Goal: Task Accomplishment & Management: Use online tool/utility

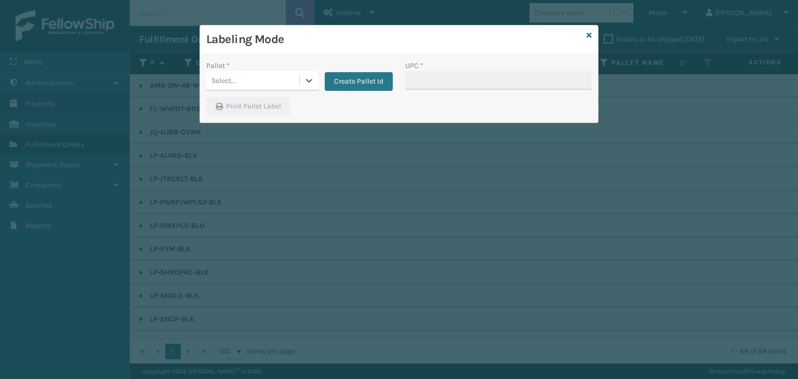
scroll to position [161, 0]
click at [281, 57] on div "Pallet * 0 results available. Select is focused ,type to refine list, press Dow…" at bounding box center [399, 88] width 398 height 69
click at [283, 82] on div "Select..." at bounding box center [252, 80] width 93 height 17
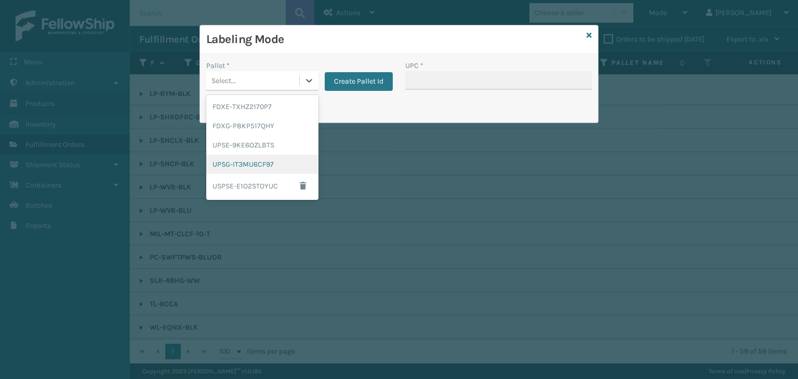
click at [264, 167] on div "UPSG-IT3MU6CF97" at bounding box center [262, 164] width 112 height 19
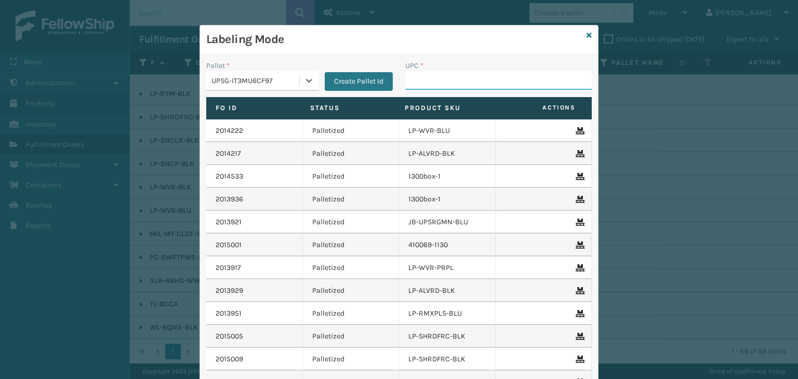
click at [416, 75] on input "UPC *" at bounding box center [498, 80] width 186 height 19
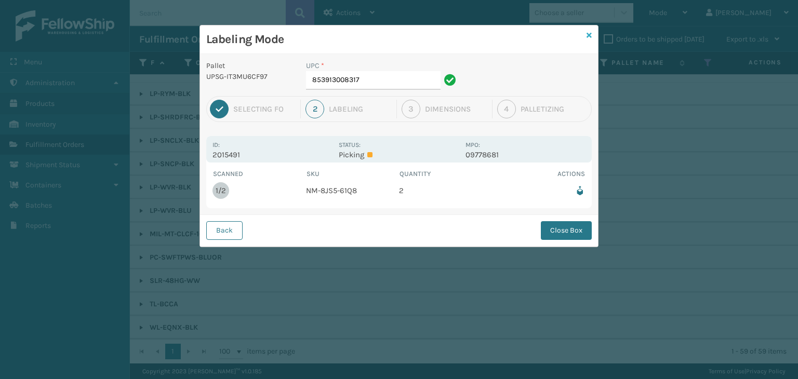
click at [590, 38] on icon at bounding box center [589, 35] width 5 height 7
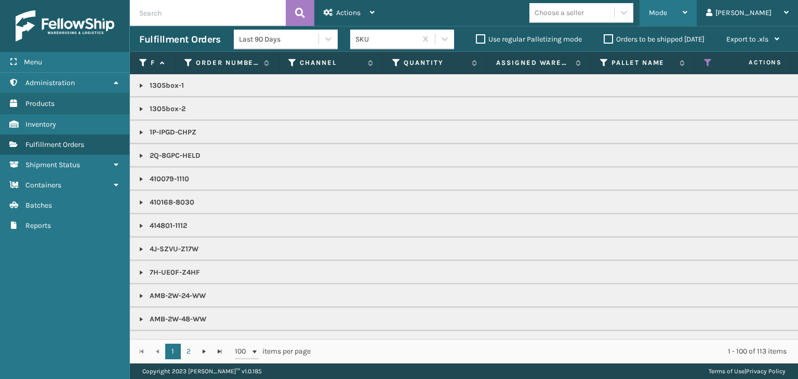
click at [687, 10] on div "Mode" at bounding box center [668, 13] width 38 height 26
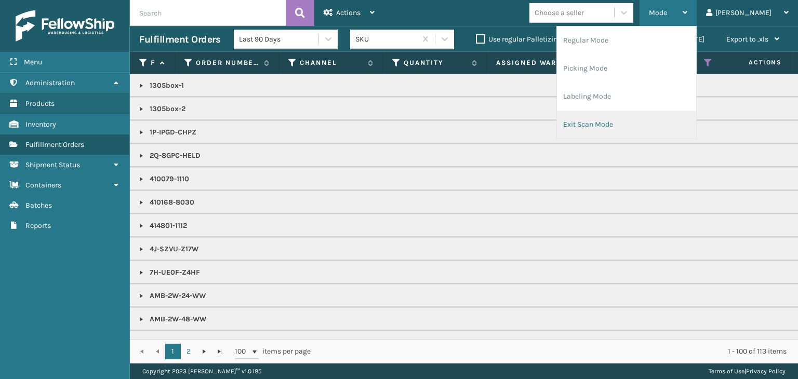
click at [671, 131] on li "Exit Scan Mode" at bounding box center [626, 125] width 139 height 28
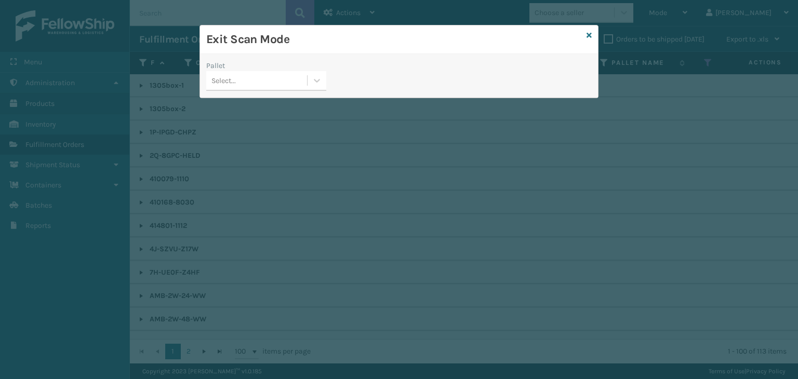
click at [238, 86] on div "Select..." at bounding box center [256, 80] width 101 height 17
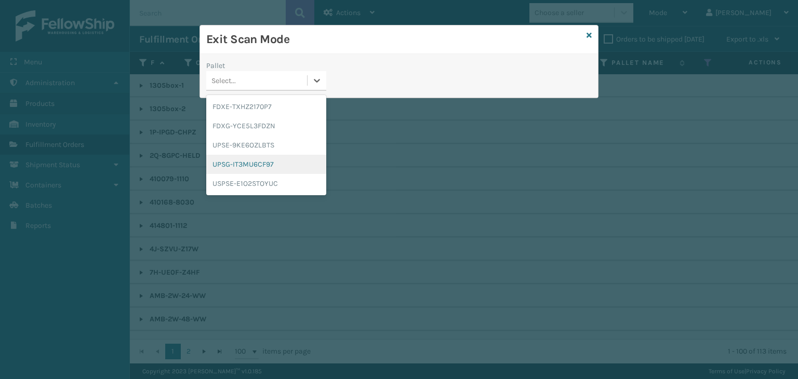
click at [244, 163] on div "UPSG-IT3MU6CF97" at bounding box center [266, 164] width 120 height 19
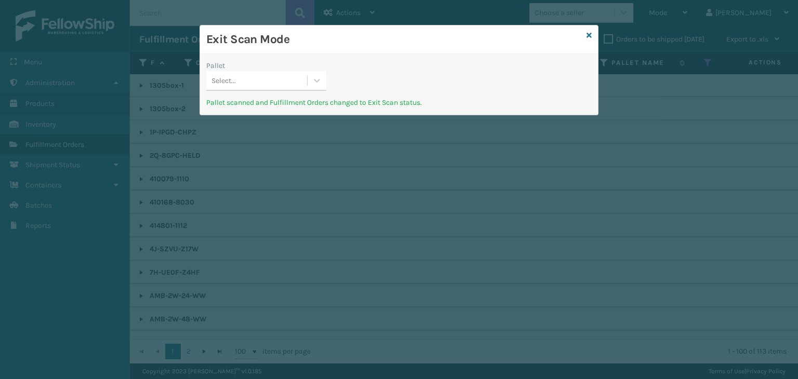
click at [281, 76] on div "Select..." at bounding box center [256, 80] width 101 height 17
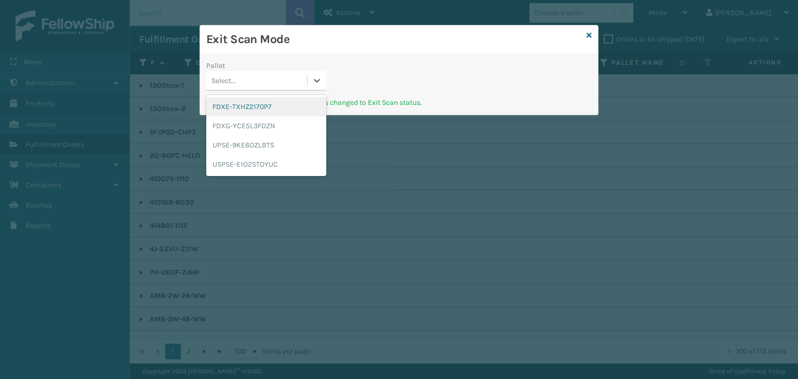
click at [281, 102] on div "FDXE-TXHZ2170P7" at bounding box center [266, 106] width 120 height 19
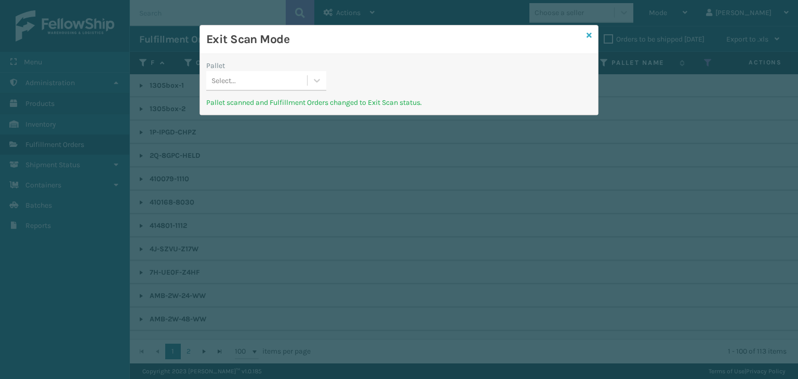
click at [587, 31] on link at bounding box center [589, 35] width 5 height 11
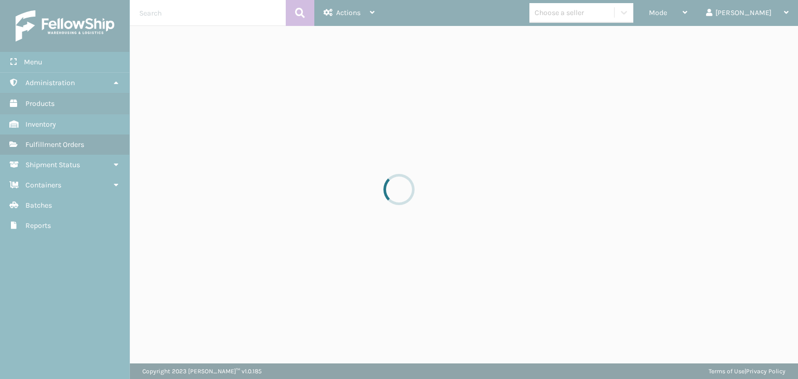
click at [714, 19] on div at bounding box center [399, 189] width 798 height 379
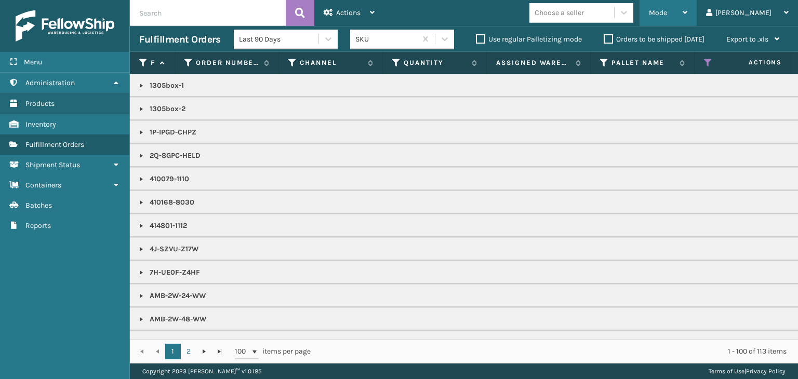
click at [687, 20] on div "Mode" at bounding box center [668, 13] width 38 height 26
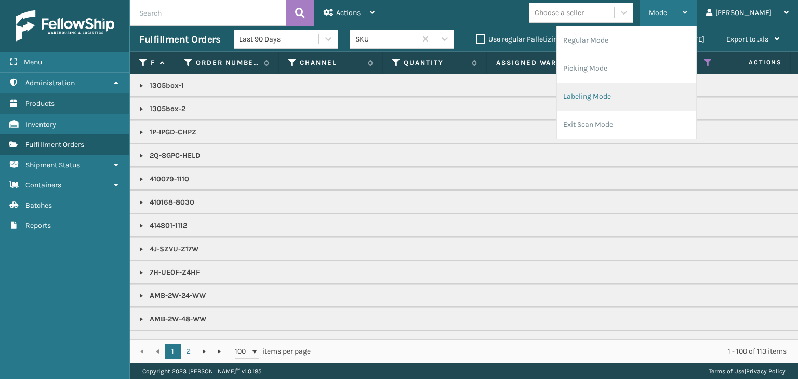
click at [675, 100] on li "Labeling Mode" at bounding box center [626, 97] width 139 height 28
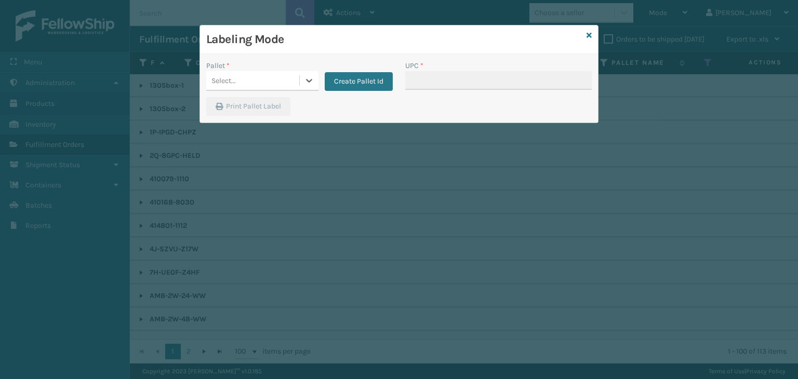
click at [254, 86] on div "Select..." at bounding box center [252, 80] width 93 height 17
click at [369, 78] on button "Create Pallet Id" at bounding box center [359, 81] width 68 height 19
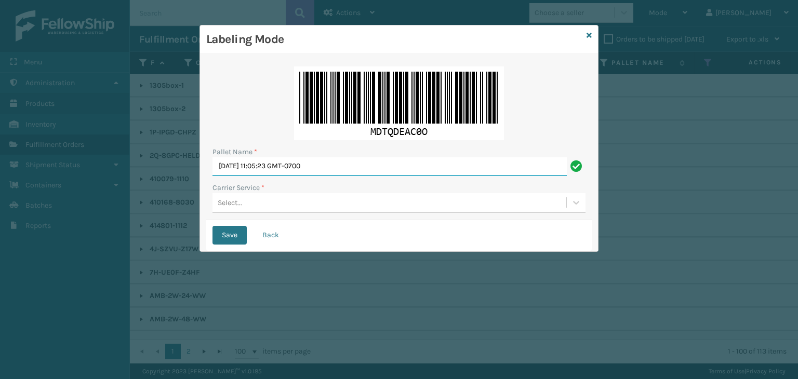
drag, startPoint x: 361, startPoint y: 165, endPoint x: 0, endPoint y: 155, distance: 361.2
click at [0, 155] on div "Labeling Mode Pallet Name * [DATE] 11:05:23 GMT-0700 Carrier Service * Select..…" at bounding box center [399, 189] width 798 height 379
paste input "UPSP001752791"
type input "UPSP001752791"
click at [298, 204] on div "Select..." at bounding box center [389, 202] width 354 height 17
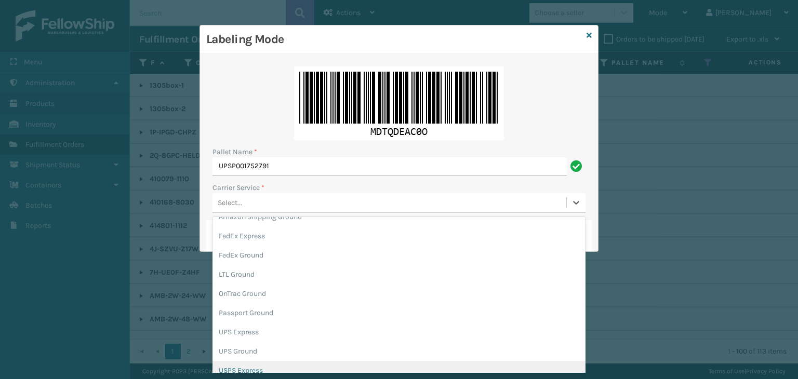
scroll to position [52, 0]
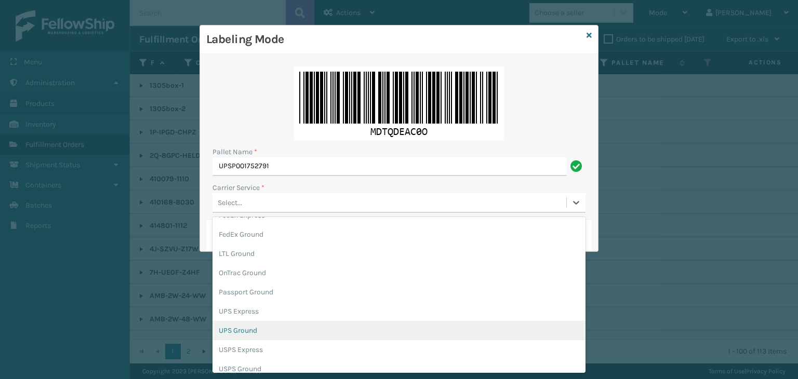
click at [273, 335] on div "UPS Ground" at bounding box center [398, 330] width 373 height 19
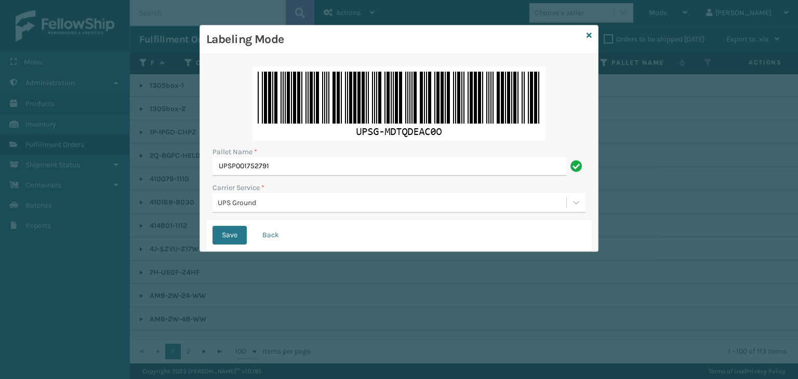
click at [242, 248] on div "Save Back" at bounding box center [398, 235] width 385 height 31
click at [238, 237] on button "Save" at bounding box center [229, 235] width 34 height 19
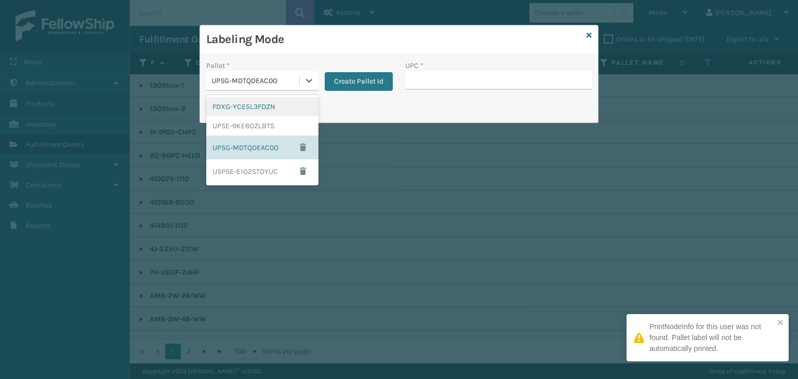
click at [232, 83] on div "UPSG-MDTQDEAC0O" at bounding box center [255, 80] width 89 height 11
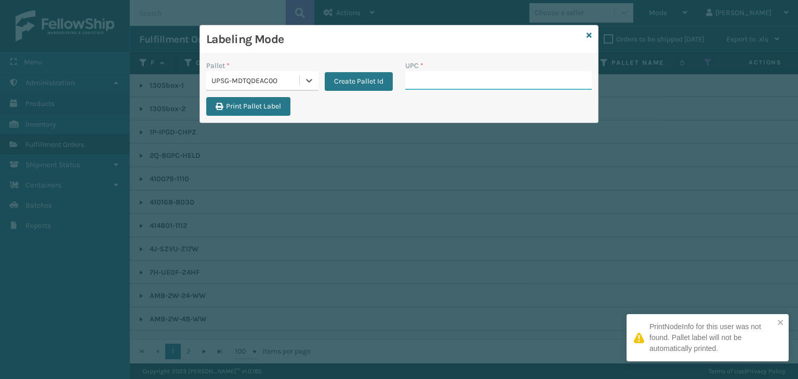
click at [454, 74] on input "UPC *" at bounding box center [498, 80] width 186 height 19
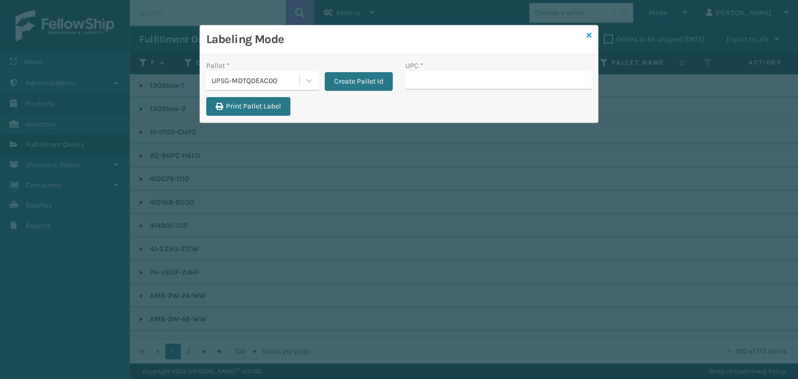
click at [589, 37] on icon at bounding box center [589, 35] width 5 height 7
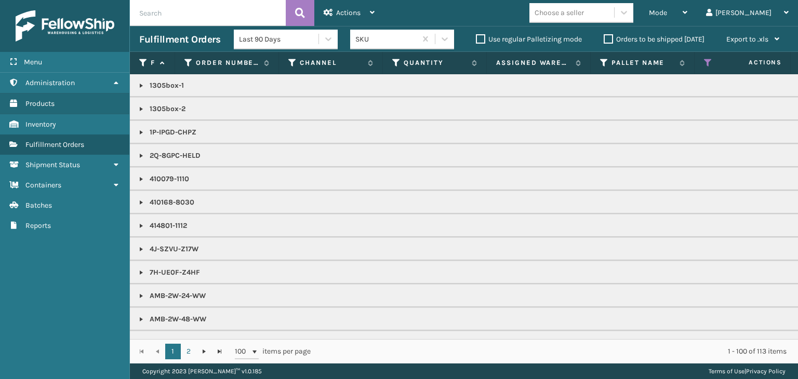
click at [584, 16] on div "Choose a seller" at bounding box center [559, 12] width 49 height 11
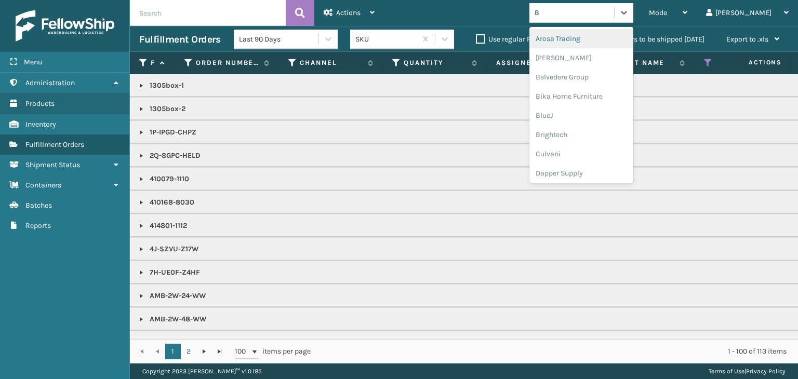
type input "BR"
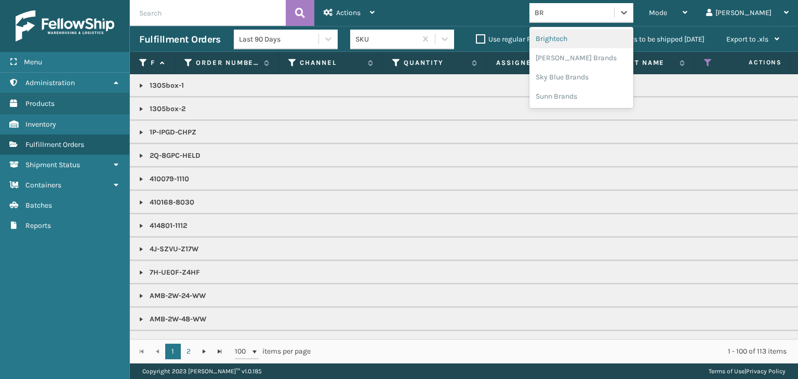
click at [617, 39] on div "Brightech" at bounding box center [581, 38] width 104 height 19
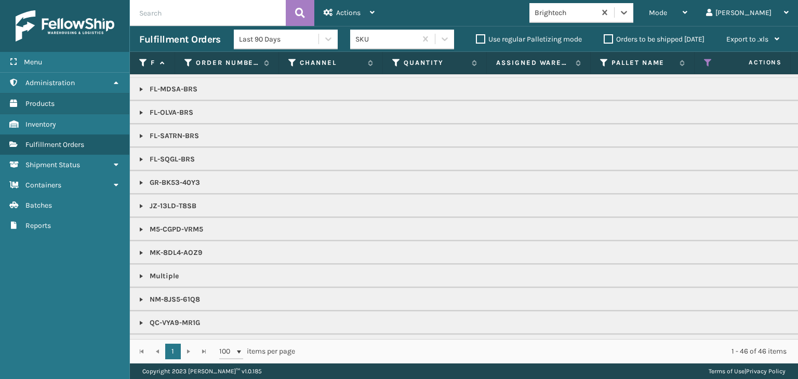
scroll to position [364, 0]
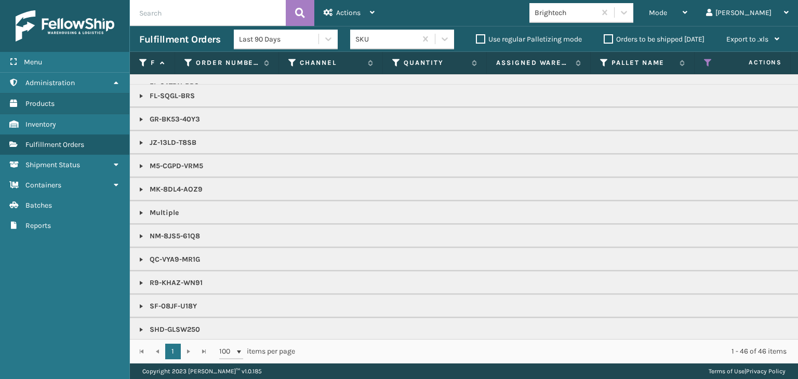
click at [140, 233] on link at bounding box center [141, 236] width 8 height 8
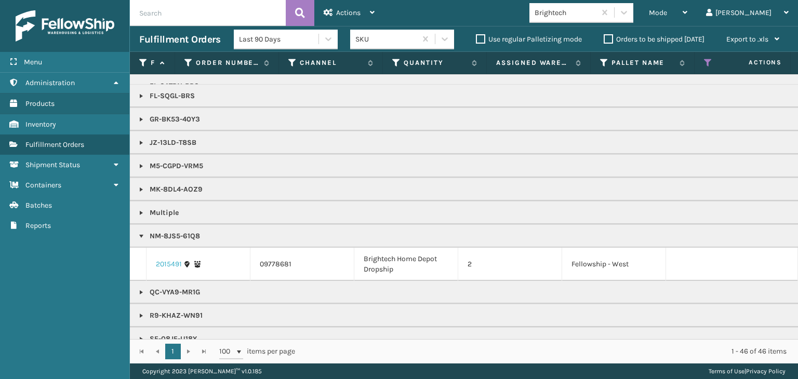
drag, startPoint x: 170, startPoint y: 268, endPoint x: 170, endPoint y: 261, distance: 6.8
click at [170, 268] on td "2015491" at bounding box center [198, 264] width 104 height 33
click at [170, 260] on link "2015491" at bounding box center [169, 264] width 26 height 10
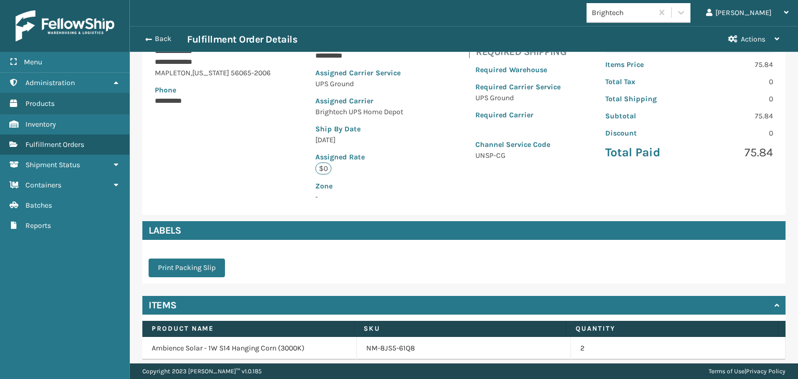
scroll to position [194, 0]
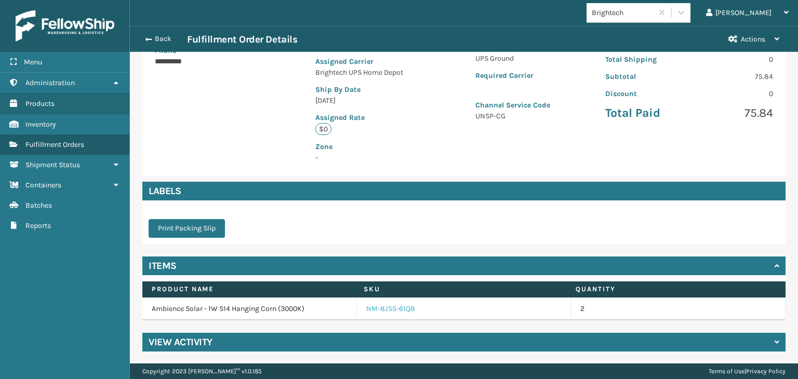
click at [378, 308] on link "NM-8JS5-61Q8" at bounding box center [390, 309] width 49 height 10
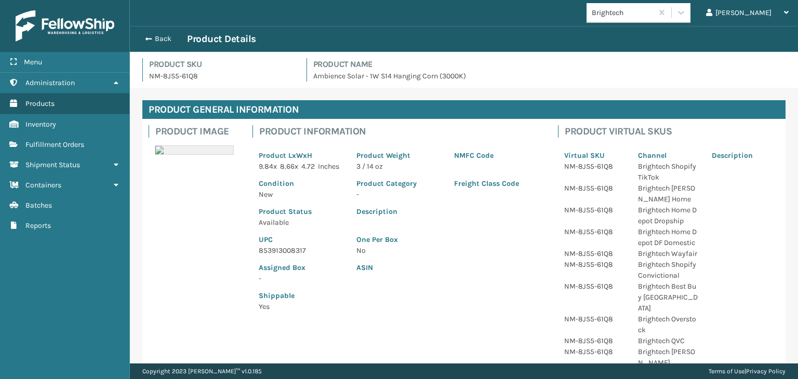
click at [293, 256] on p "853913008317" at bounding box center [301, 250] width 85 height 11
copy p "853913008317"
click at [165, 35] on button "Back" at bounding box center [163, 38] width 48 height 9
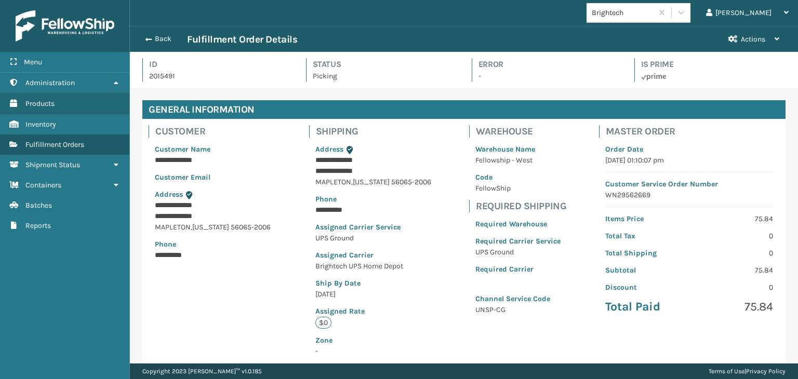
scroll to position [25, 668]
click at [165, 35] on button "Back" at bounding box center [163, 38] width 48 height 9
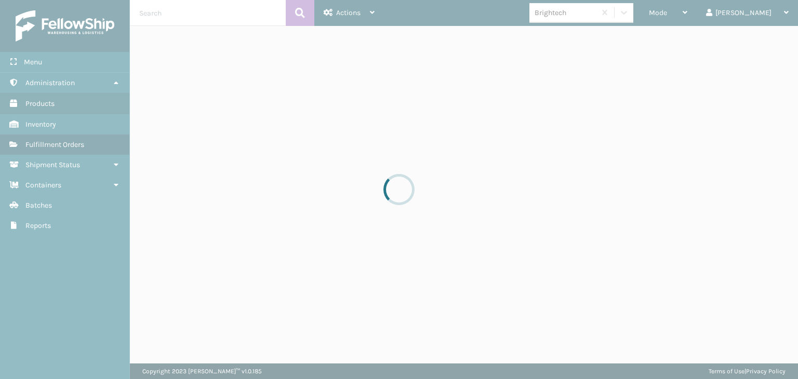
click at [698, 14] on div at bounding box center [399, 189] width 798 height 379
click at [667, 14] on span "Mode" at bounding box center [658, 12] width 18 height 9
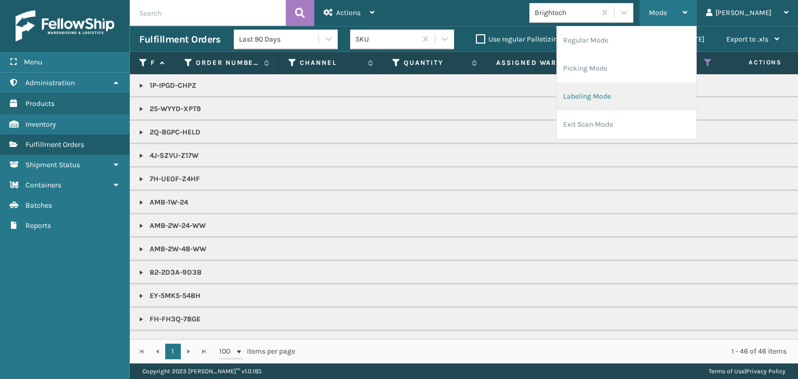
click at [652, 91] on li "Labeling Mode" at bounding box center [626, 97] width 139 height 28
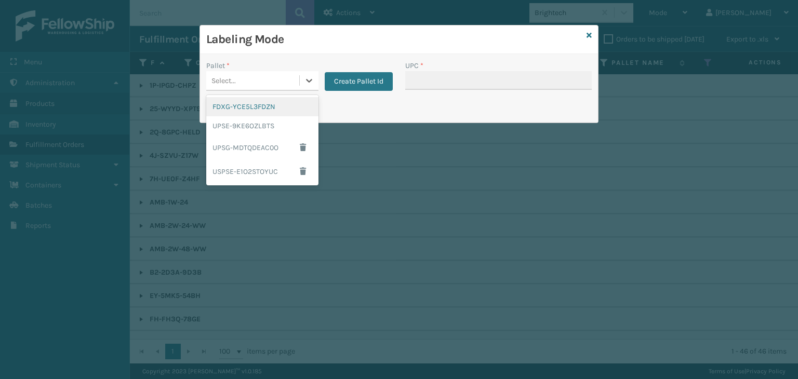
click at [297, 74] on div "Select..." at bounding box center [252, 80] width 93 height 17
click at [274, 146] on div "UPSG-MDTQDEAC0O" at bounding box center [262, 148] width 112 height 24
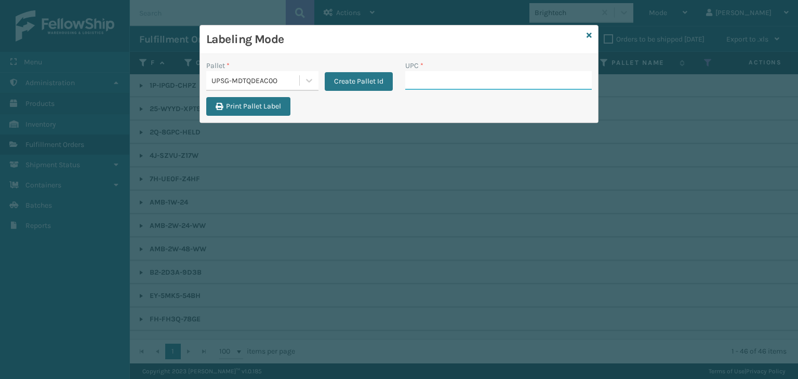
click at [468, 72] on input "UPC *" at bounding box center [498, 80] width 186 height 19
paste input "853913008317"
type input "853913008317"
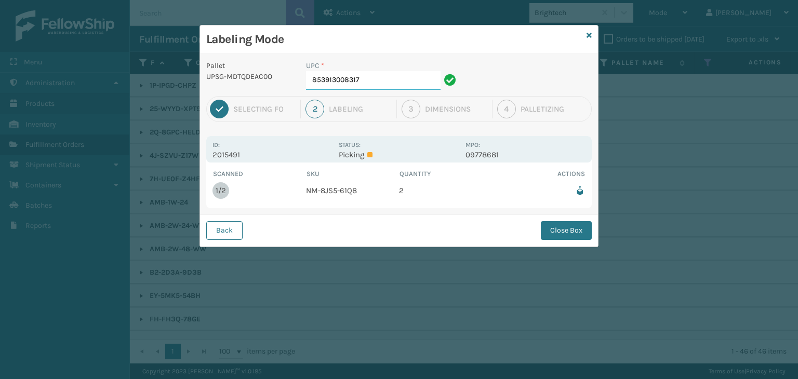
drag, startPoint x: 398, startPoint y: 79, endPoint x: 405, endPoint y: 79, distance: 7.3
click at [398, 79] on input "853913008317" at bounding box center [373, 80] width 135 height 19
click at [567, 228] on button "Close Box" at bounding box center [566, 230] width 51 height 19
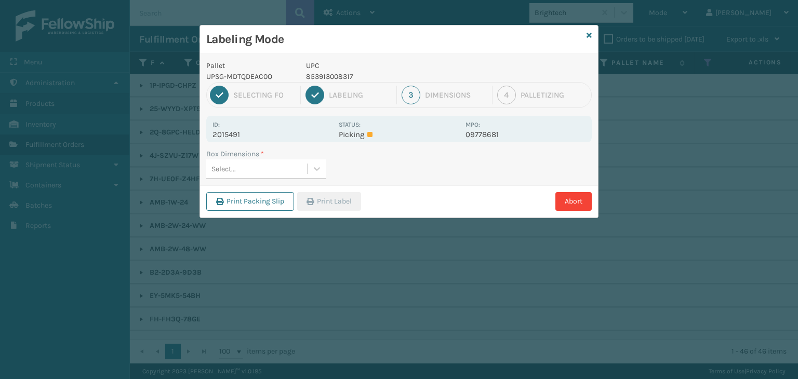
click at [269, 158] on div "Box Dimensions *" at bounding box center [266, 154] width 120 height 11
click at [268, 173] on div "Select..." at bounding box center [256, 169] width 101 height 17
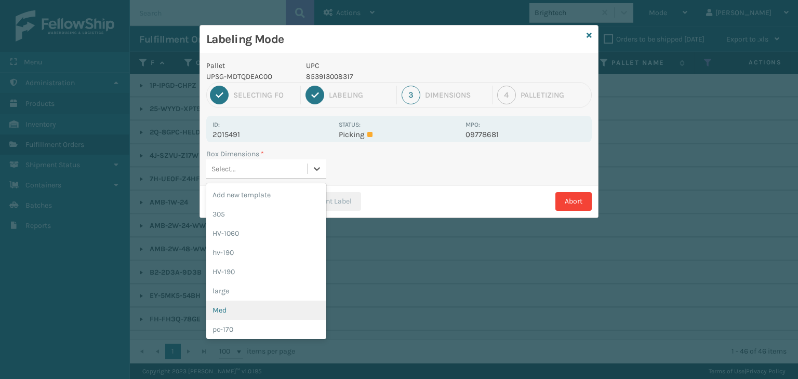
drag, startPoint x: 260, startPoint y: 305, endPoint x: 287, endPoint y: 259, distance: 53.8
click at [262, 302] on div "Med" at bounding box center [266, 310] width 120 height 19
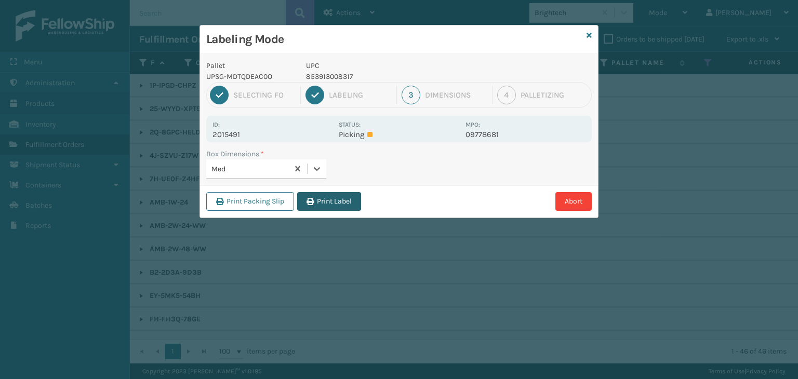
click at [318, 195] on button "Print Label" at bounding box center [329, 201] width 64 height 19
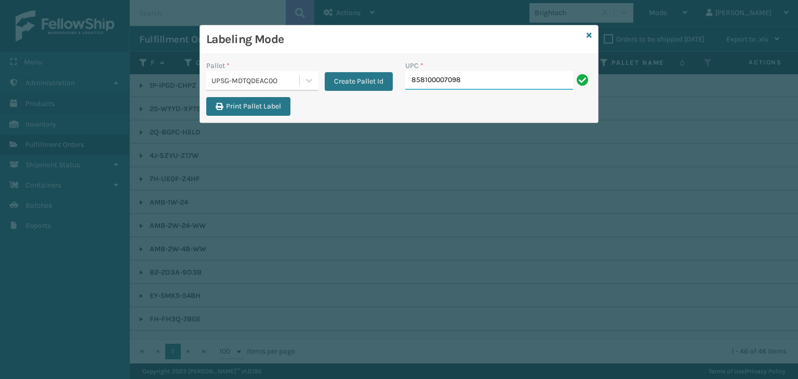
type input "858100007098"
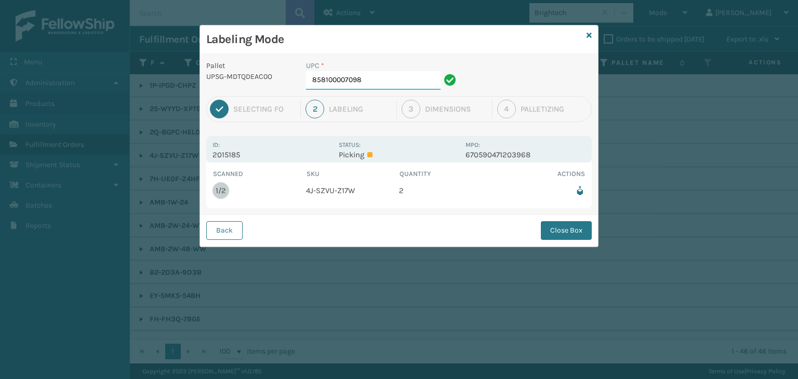
drag, startPoint x: 409, startPoint y: 75, endPoint x: 441, endPoint y: 100, distance: 41.1
click at [408, 77] on input "858100007098" at bounding box center [373, 80] width 135 height 19
click at [571, 236] on button "Close Box" at bounding box center [566, 230] width 51 height 19
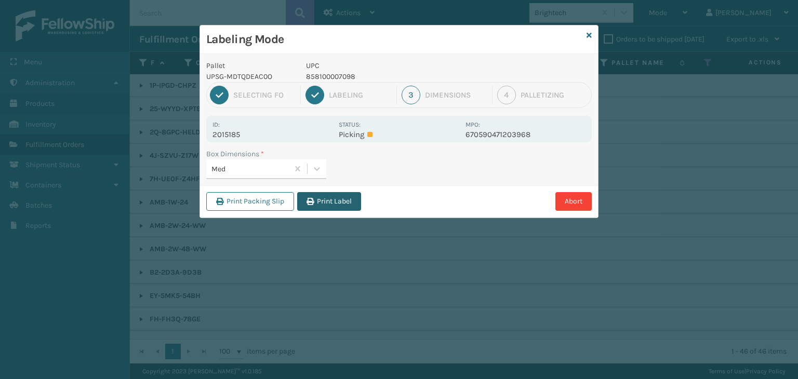
click at [345, 198] on button "Print Label" at bounding box center [329, 201] width 64 height 19
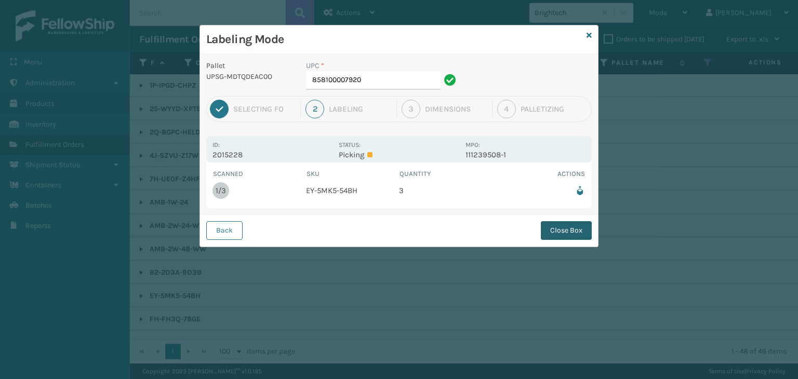
click at [555, 228] on button "Close Box" at bounding box center [566, 230] width 51 height 19
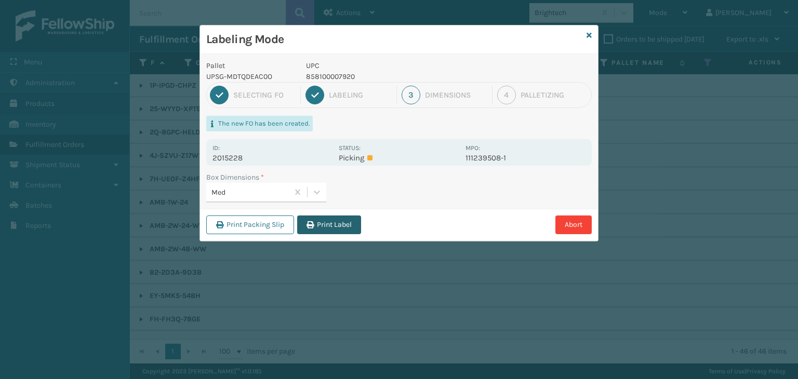
click at [336, 222] on button "Print Label" at bounding box center [329, 225] width 64 height 19
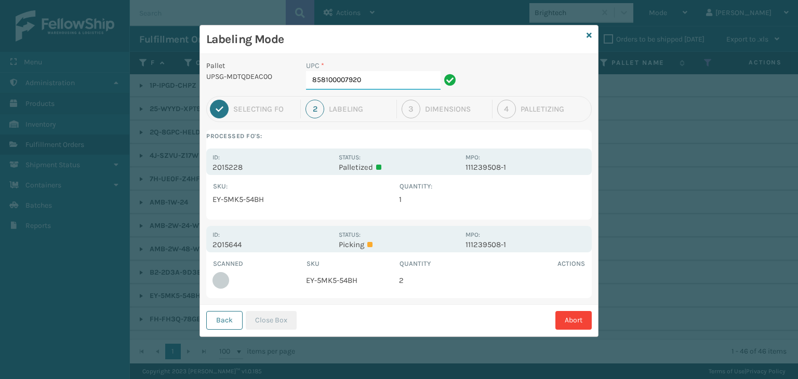
click at [370, 71] on input "858100007920" at bounding box center [373, 80] width 135 height 19
click at [284, 322] on button "Close Box" at bounding box center [271, 320] width 51 height 19
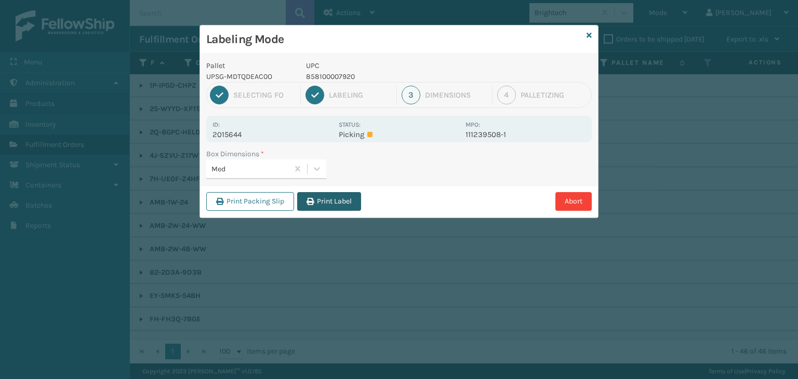
click at [331, 197] on button "Print Label" at bounding box center [329, 201] width 64 height 19
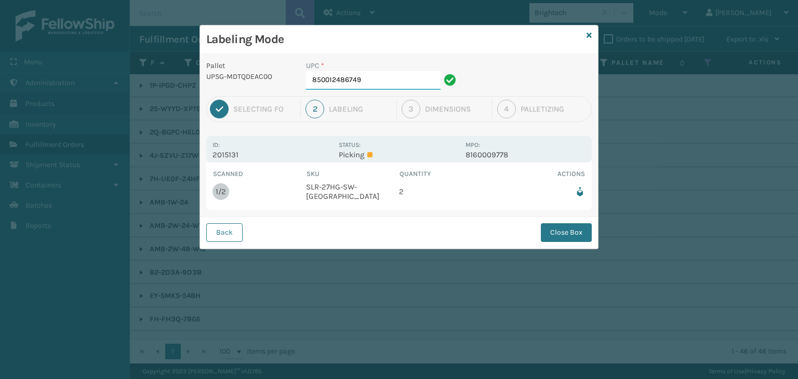
click at [374, 82] on input "850012486749" at bounding box center [373, 80] width 135 height 19
type input "850012486749"
click at [566, 225] on button "Close Box" at bounding box center [566, 232] width 51 height 19
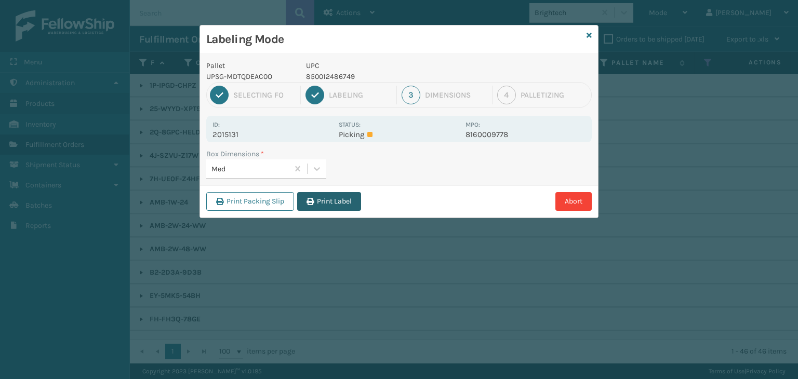
click at [342, 201] on button "Print Label" at bounding box center [329, 201] width 64 height 19
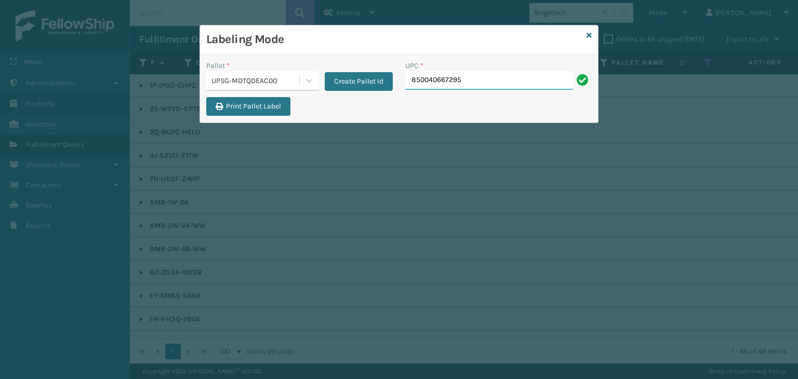
type input "850040667295"
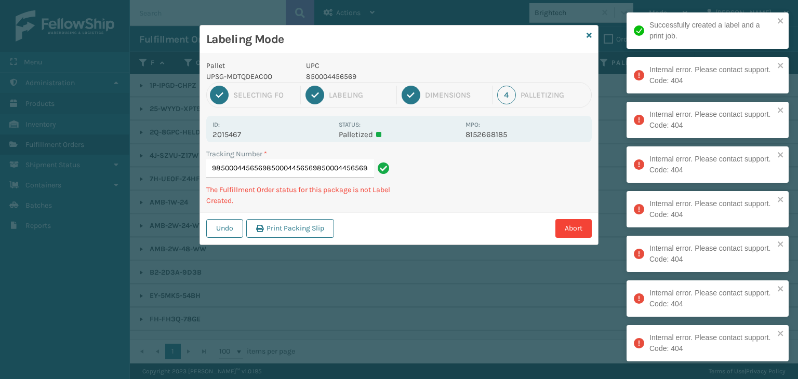
type input "1ZHF690903173345298500044565698500044565698500044565698500044565698500044565698…"
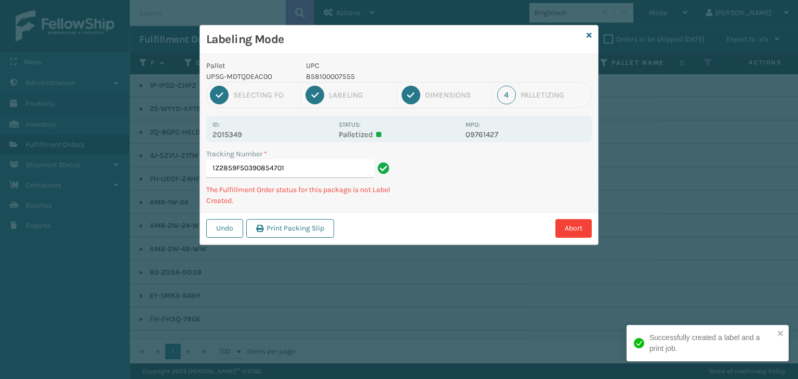
click at [322, 77] on p "858100007555" at bounding box center [382, 76] width 153 height 11
copy p "858100007555"
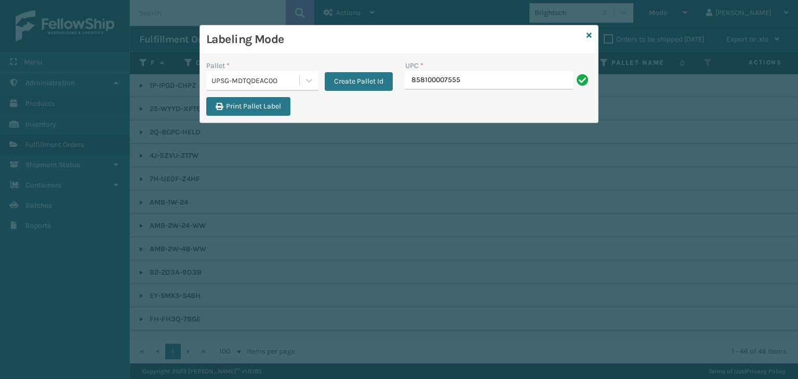
type input "858100007555"
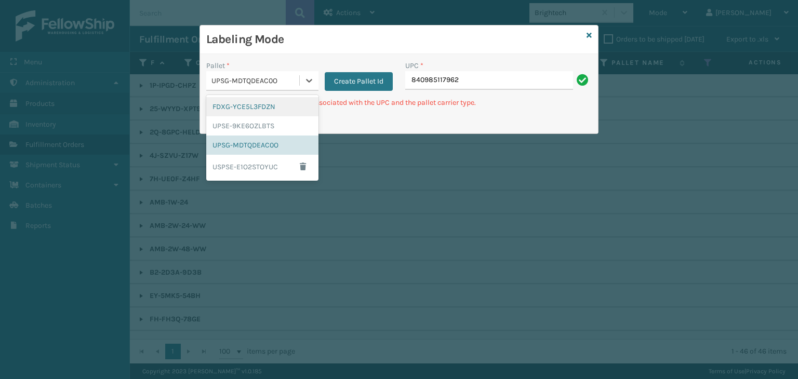
click at [255, 77] on div "UPSG-MDTQDEAC0O" at bounding box center [255, 80] width 89 height 11
click at [260, 106] on div "FDXG-YCE5L3FDZN" at bounding box center [262, 106] width 112 height 19
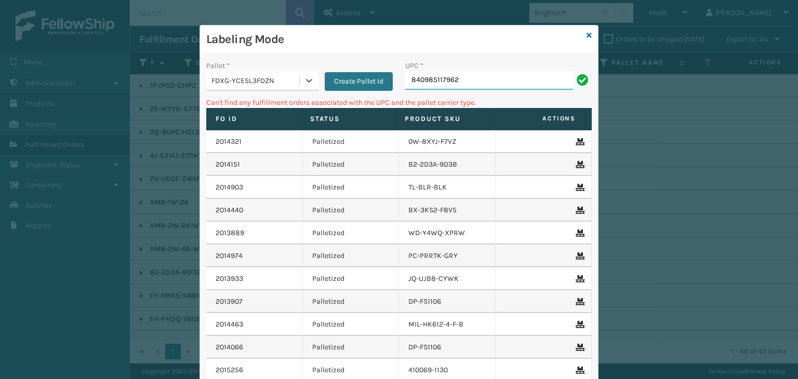
click at [508, 85] on input "840985117962" at bounding box center [489, 80] width 168 height 19
click at [264, 70] on div "Pallet *" at bounding box center [262, 65] width 112 height 11
click at [267, 82] on div "FDXG-YCE5L3FDZN" at bounding box center [255, 80] width 89 height 11
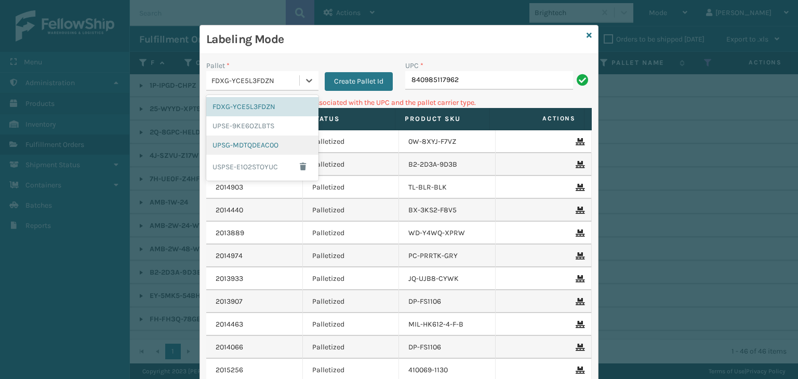
click at [257, 148] on div "UPSG-MDTQDEAC0O" at bounding box center [262, 145] width 112 height 19
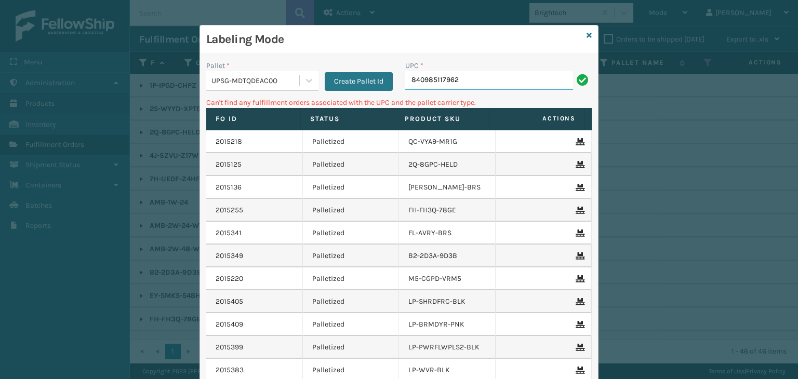
click at [405, 82] on input "840985117962" at bounding box center [489, 80] width 168 height 19
type input "00840985117962"
click at [587, 31] on link at bounding box center [589, 35] width 5 height 11
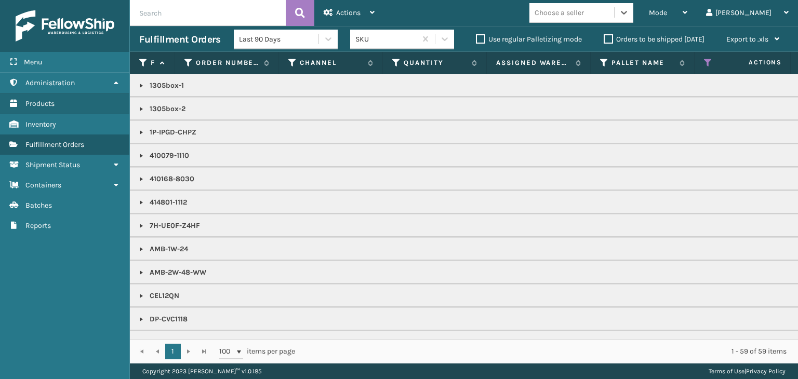
click at [614, 19] on div "Choose a seller" at bounding box center [571, 12] width 85 height 17
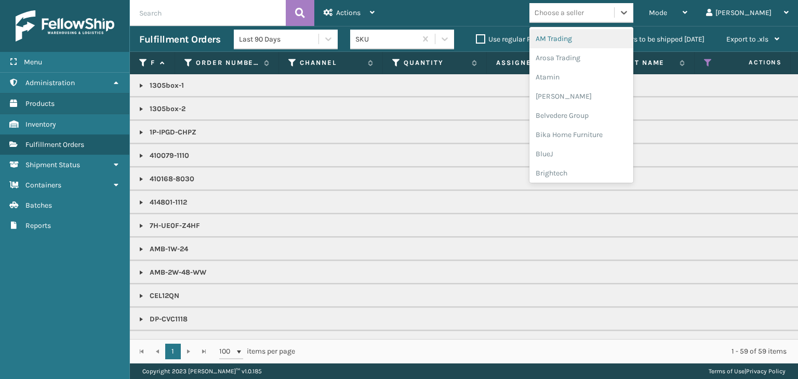
type input "MI"
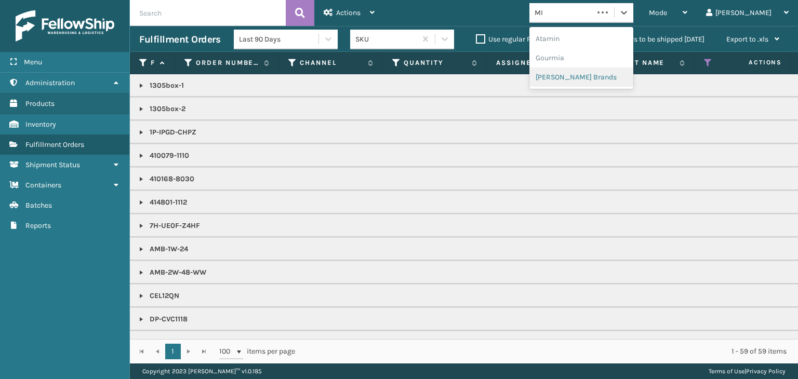
click at [579, 48] on div "Atamin" at bounding box center [581, 38] width 104 height 19
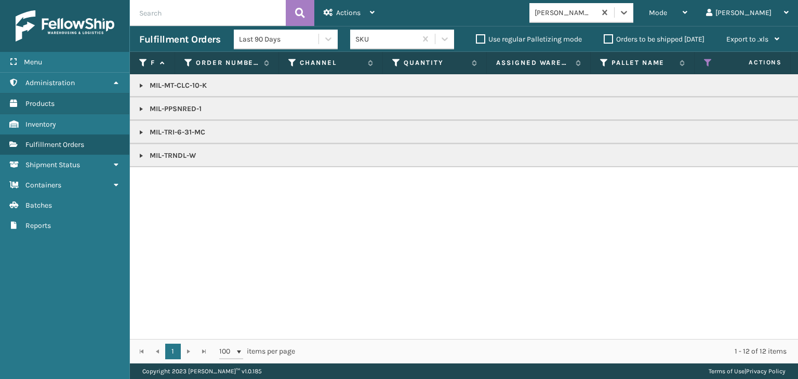
click at [186, 79] on td "MIL-MT-CLC-10-K" at bounding box center [800, 85] width 1341 height 23
click at [185, 86] on p "MIL-MT-CLC-10-K" at bounding box center [800, 86] width 1323 height 10
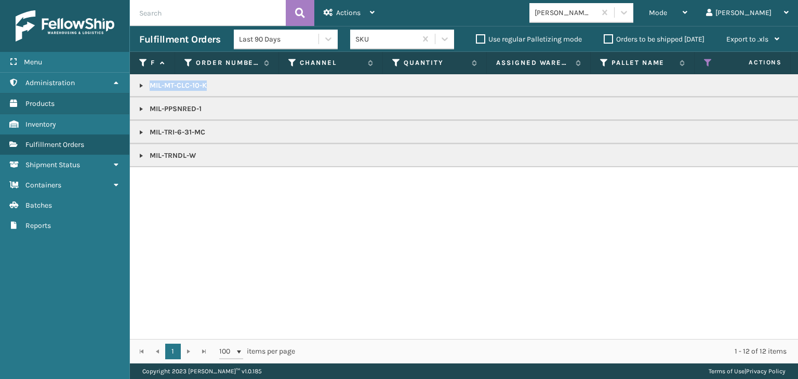
copy p "MIL-MT-CLC-10-K"
click at [687, 9] on div "Mode" at bounding box center [668, 13] width 38 height 26
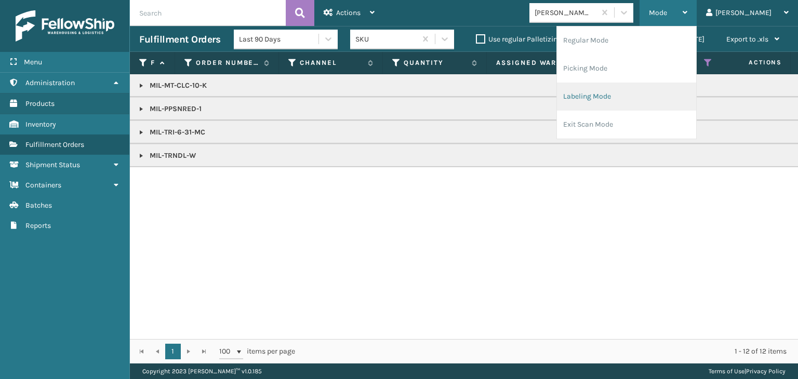
click at [674, 84] on li "Labeling Mode" at bounding box center [626, 97] width 139 height 28
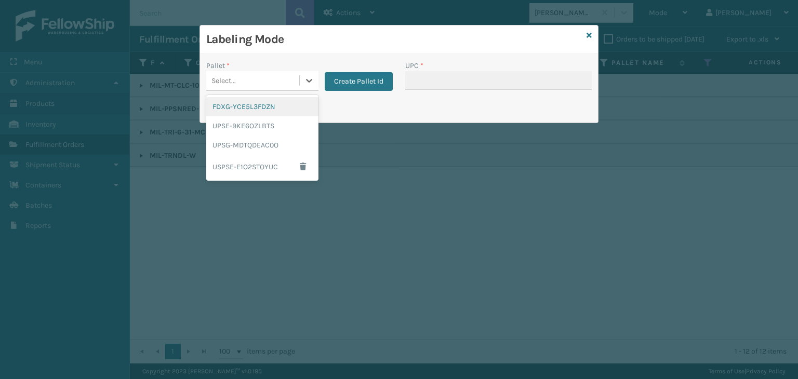
click at [272, 86] on div "Select..." at bounding box center [252, 80] width 93 height 17
click at [264, 108] on div "FDXG-YCE5L3FDZN" at bounding box center [262, 106] width 112 height 19
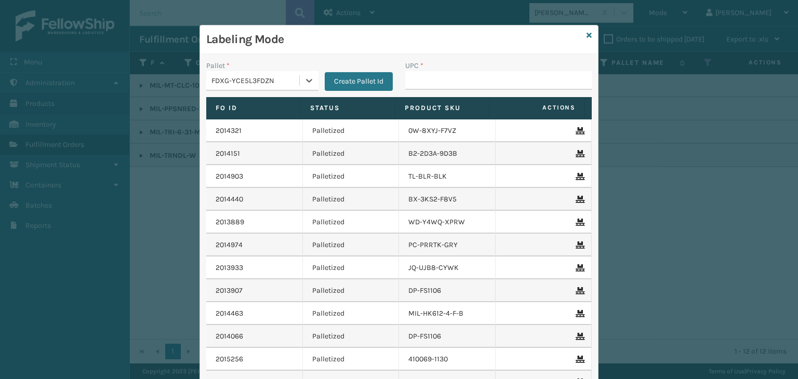
click at [273, 79] on div "FDXG-YCE5L3FDZN" at bounding box center [255, 80] width 89 height 11
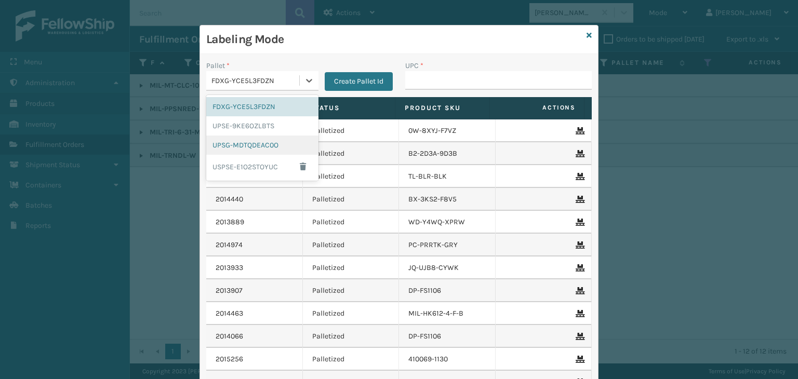
click at [258, 149] on div "UPSG-MDTQDEAC0O" at bounding box center [262, 145] width 112 height 19
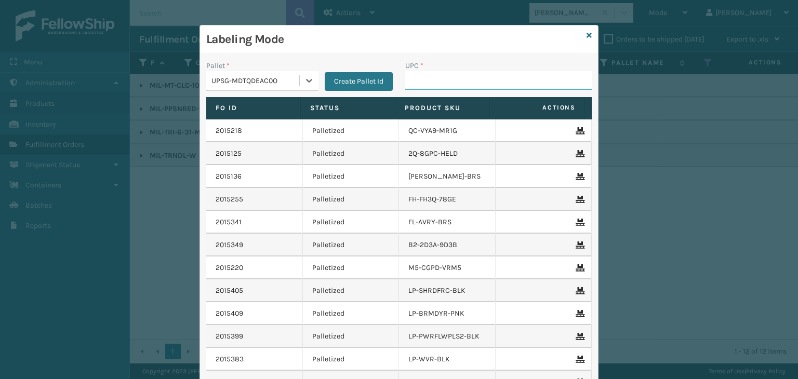
click at [421, 76] on input "UPC *" at bounding box center [498, 80] width 186 height 19
paste input "MIL-MT-CLC-10-K"
type input "MIL-MT-CLC-10-K"
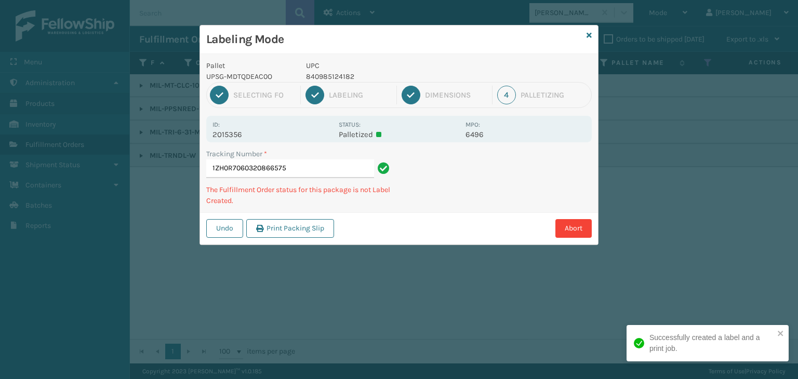
click at [327, 77] on p "840985124182" at bounding box center [382, 76] width 153 height 11
copy p "840985124182"
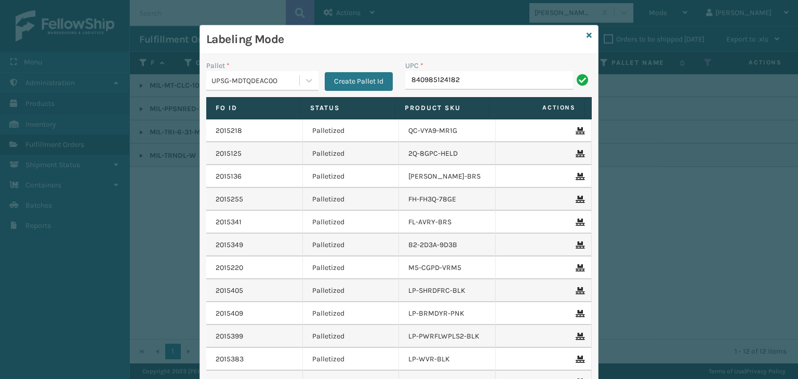
type input "840985124182"
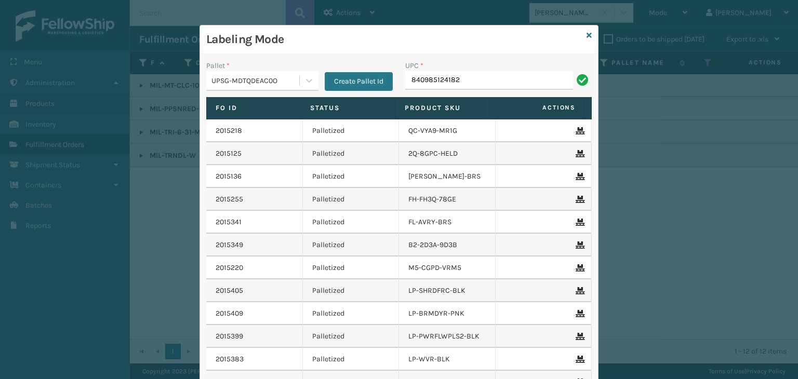
type input "840985124182"
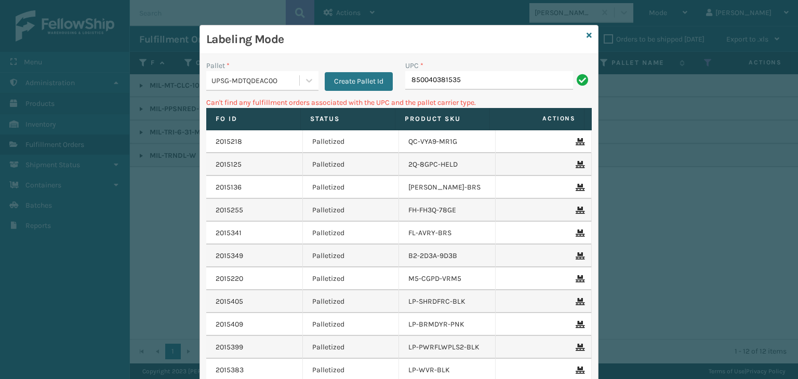
drag, startPoint x: 472, startPoint y: 92, endPoint x: 472, endPoint y: 84, distance: 8.8
click at [472, 91] on div "UPC * 850040381535" at bounding box center [498, 78] width 199 height 37
drag, startPoint x: 472, startPoint y: 82, endPoint x: 45, endPoint y: 25, distance: 430.8
click at [42, 32] on div "Labeling Mode Pallet * UPSG-MDTQDEAC0O Create Pallet Id UPC * 850040381535 Can'…" at bounding box center [399, 189] width 798 height 379
type input "JB-PZLSTN"
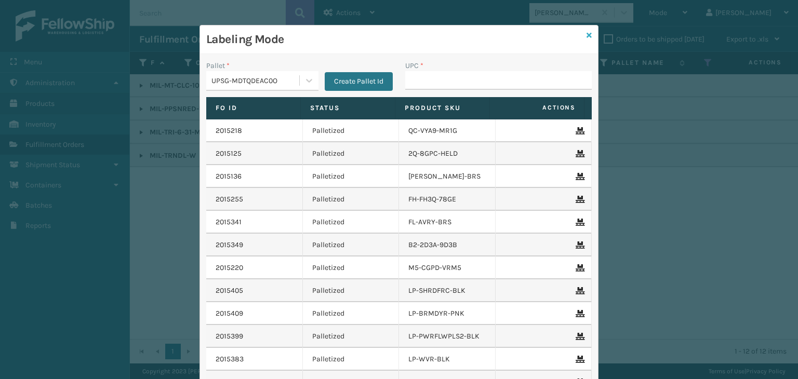
click at [587, 36] on icon at bounding box center [589, 35] width 5 height 7
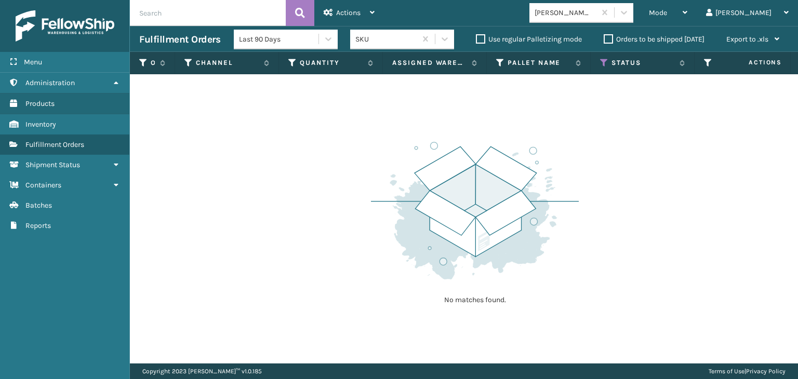
click at [596, 16] on div "[PERSON_NAME] Brands" at bounding box center [566, 12] width 62 height 11
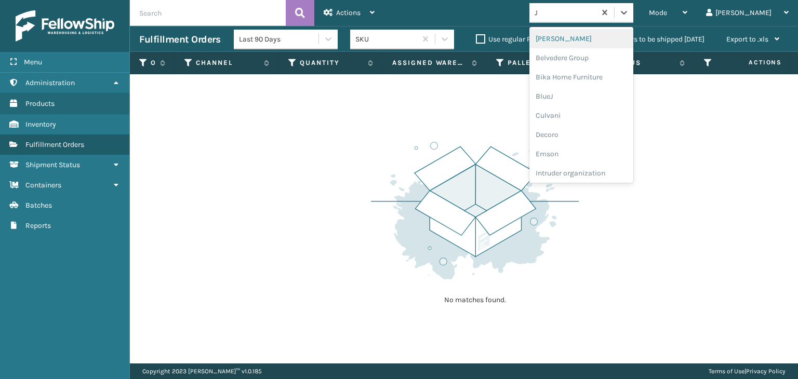
type input "[PERSON_NAME]"
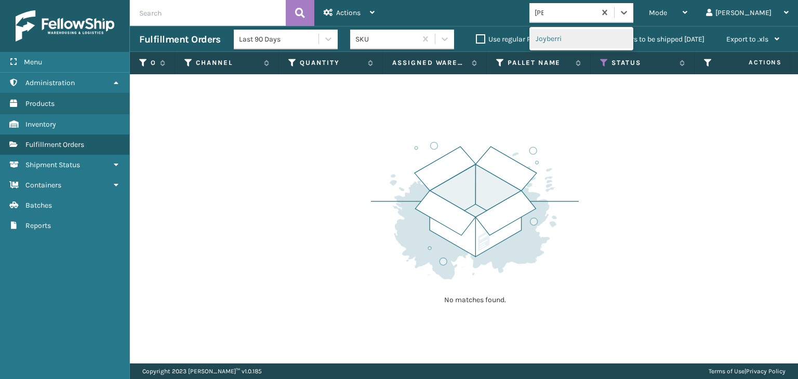
click at [582, 42] on div "Joyberri" at bounding box center [581, 38] width 104 height 19
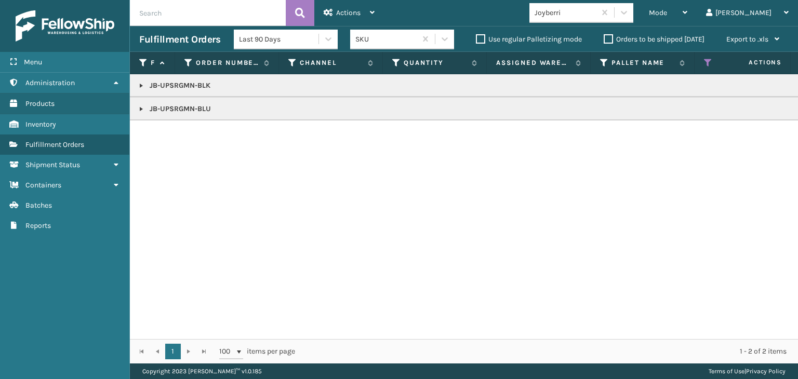
click at [141, 88] on link at bounding box center [141, 86] width 8 height 8
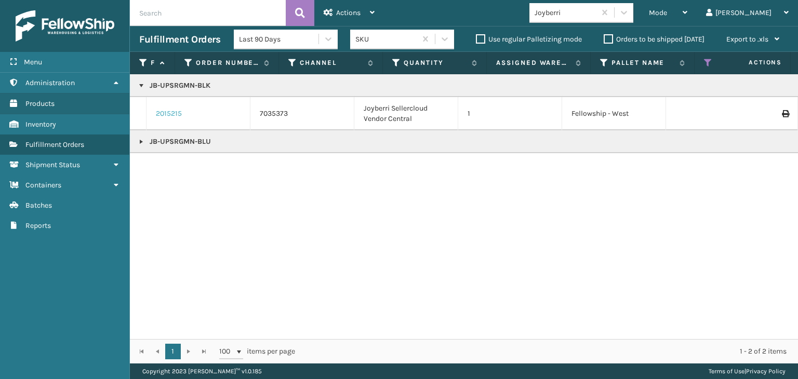
click at [171, 110] on link "2015215" at bounding box center [169, 114] width 26 height 10
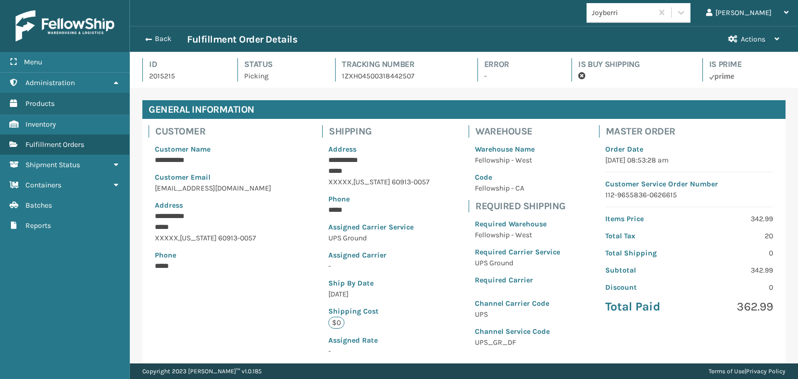
scroll to position [25, 668]
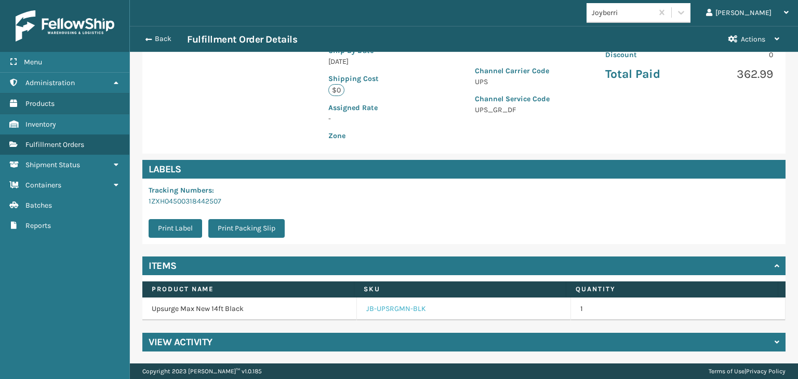
click at [397, 308] on link "JB-UPSRGMN-BLK" at bounding box center [396, 309] width 60 height 10
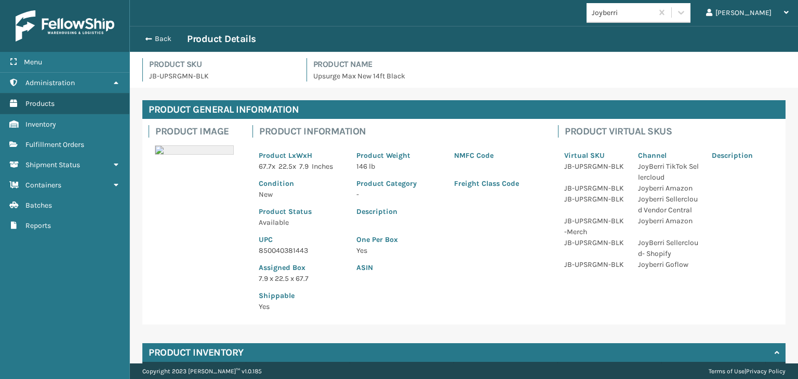
click at [303, 253] on p "850040381443" at bounding box center [301, 250] width 85 height 11
click at [301, 253] on p "850040381443" at bounding box center [301, 250] width 85 height 11
click at [302, 256] on p "850040381443" at bounding box center [301, 250] width 85 height 11
click at [301, 256] on div "Assigned Box 7.9 x 22.5 x 67.7" at bounding box center [301, 270] width 98 height 28
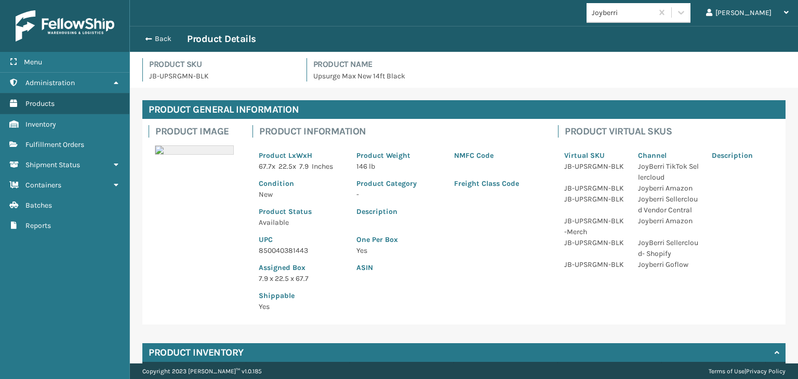
click at [303, 248] on p "850040381443" at bounding box center [301, 250] width 85 height 11
copy p "850040381443"
click at [168, 37] on button "Back" at bounding box center [163, 38] width 48 height 9
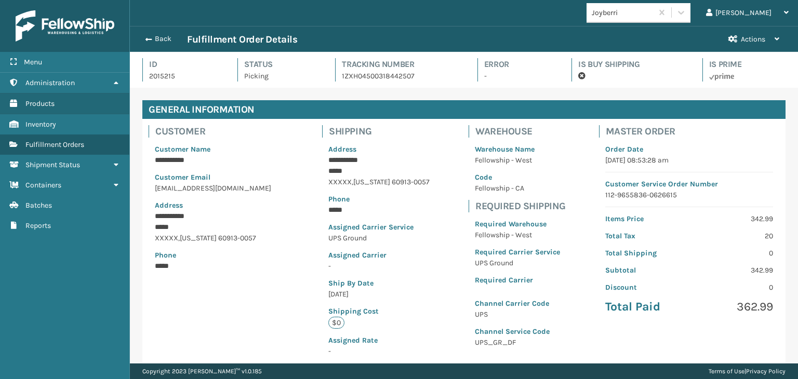
scroll to position [25, 668]
click at [168, 37] on button "Back" at bounding box center [163, 38] width 48 height 9
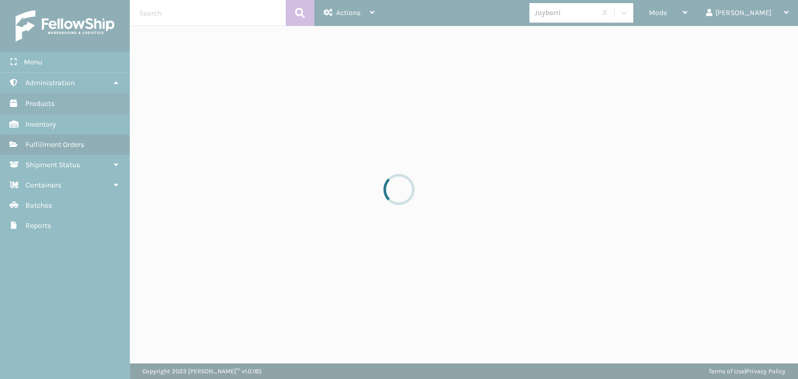
click at [704, 15] on div at bounding box center [399, 189] width 798 height 379
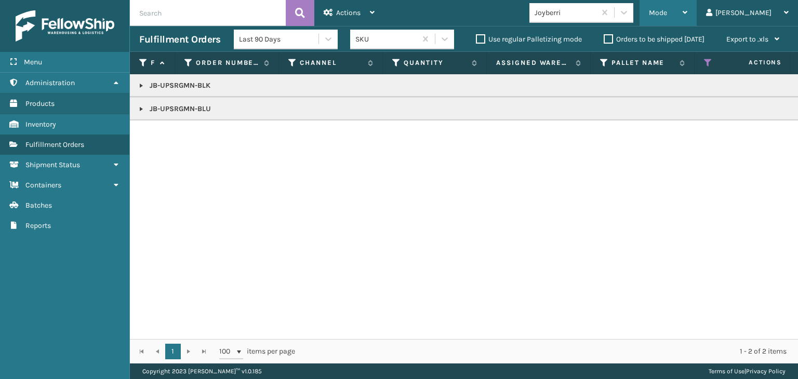
click at [667, 15] on span "Mode" at bounding box center [658, 12] width 18 height 9
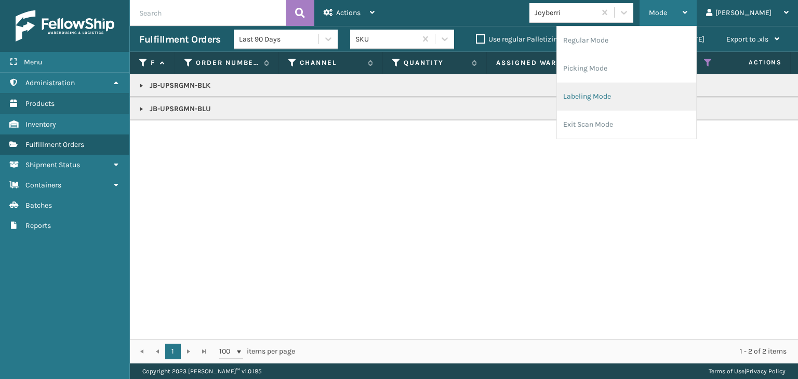
click at [696, 105] on li "Labeling Mode" at bounding box center [626, 97] width 139 height 28
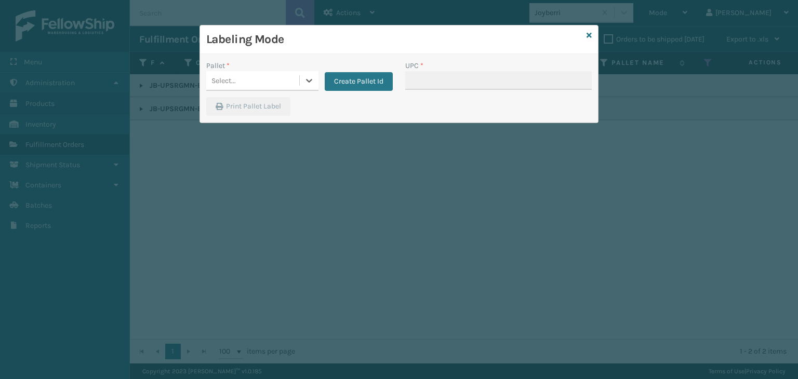
click at [286, 79] on div "Select..." at bounding box center [252, 80] width 93 height 17
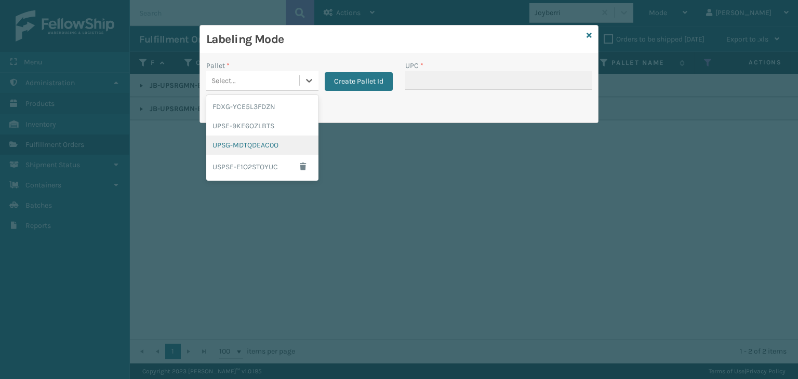
click at [270, 151] on div "UPSG-MDTQDEAC0O" at bounding box center [262, 145] width 112 height 19
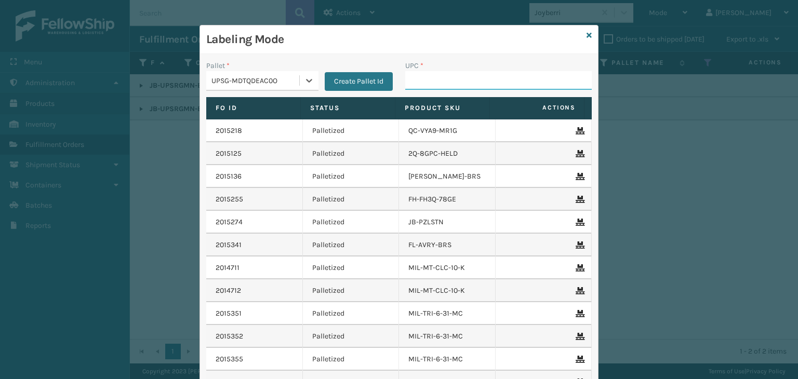
click at [433, 88] on input "UPC *" at bounding box center [498, 80] width 186 height 19
paste input "850040381443"
type input "850040381443"
click at [587, 37] on icon at bounding box center [589, 35] width 5 height 7
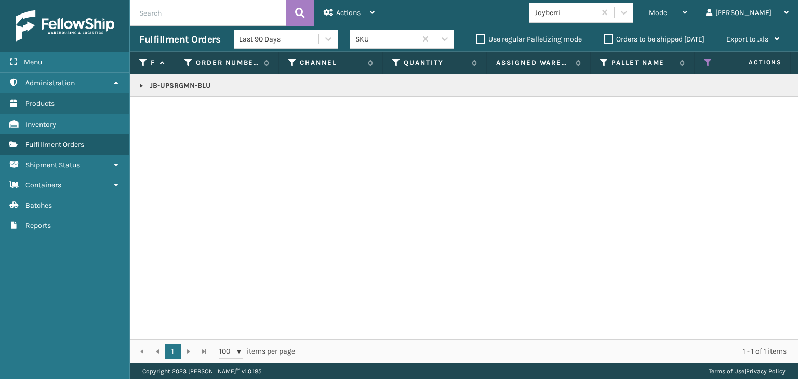
click at [135, 86] on td "JB-UPSRGMN-BLU" at bounding box center [800, 85] width 1341 height 23
click at [138, 86] on link at bounding box center [141, 86] width 8 height 8
click at [162, 113] on link "2015414" at bounding box center [169, 114] width 26 height 10
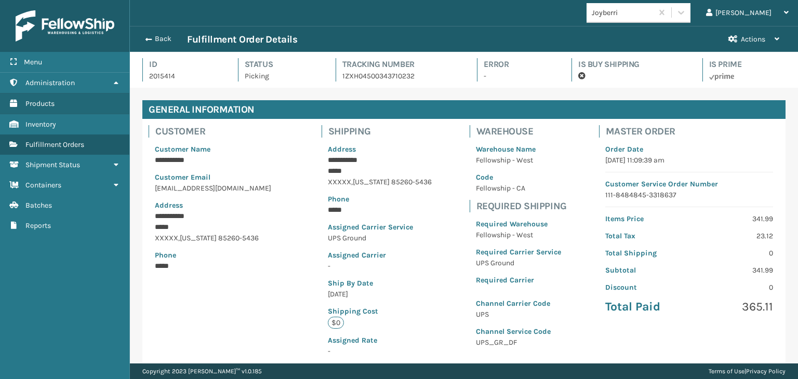
scroll to position [25, 668]
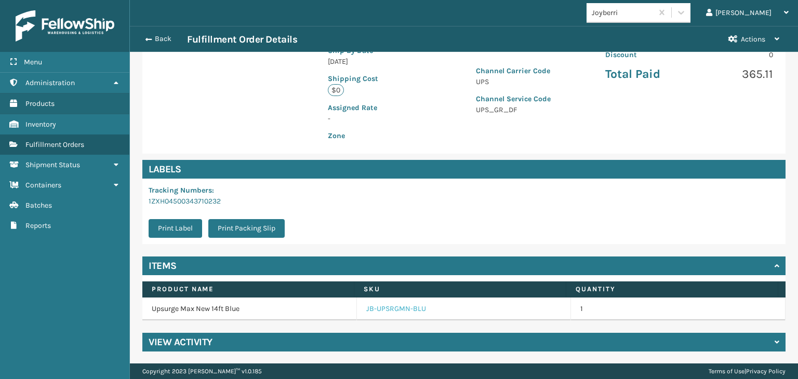
click at [400, 305] on link "JB-UPSRGMN-BLU" at bounding box center [396, 309] width 60 height 10
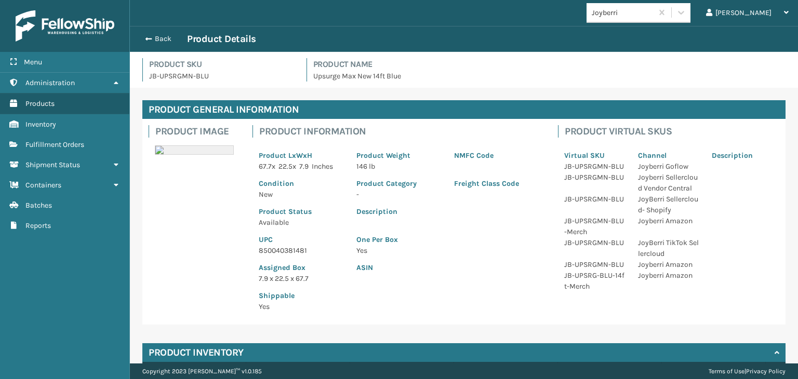
click at [297, 252] on p "850040381481" at bounding box center [301, 250] width 85 height 11
copy p "850040381481"
click at [166, 40] on button "Back" at bounding box center [163, 38] width 48 height 9
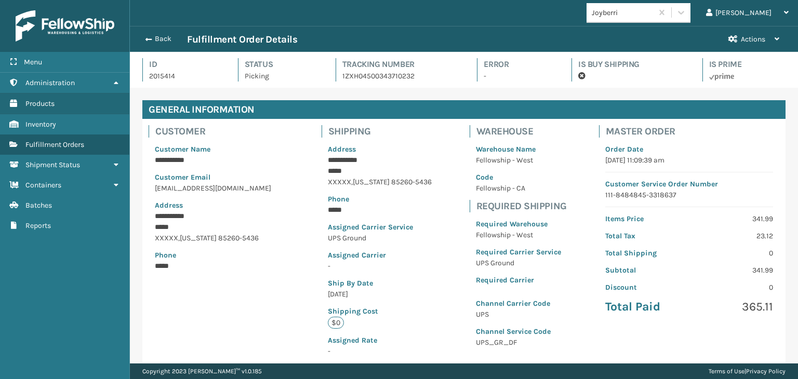
scroll to position [25, 668]
click at [166, 40] on button "Back" at bounding box center [163, 38] width 48 height 9
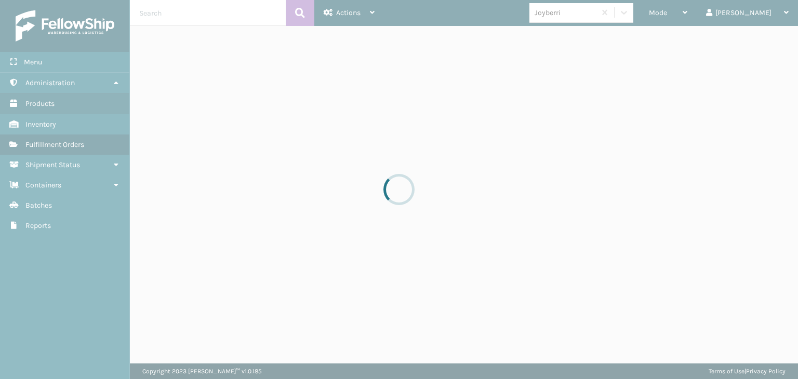
click at [711, 14] on div at bounding box center [399, 189] width 798 height 379
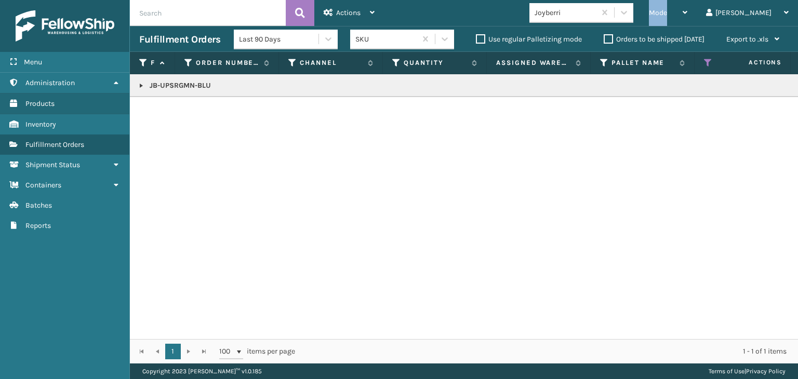
click at [687, 14] on div "Mode" at bounding box center [668, 13] width 38 height 26
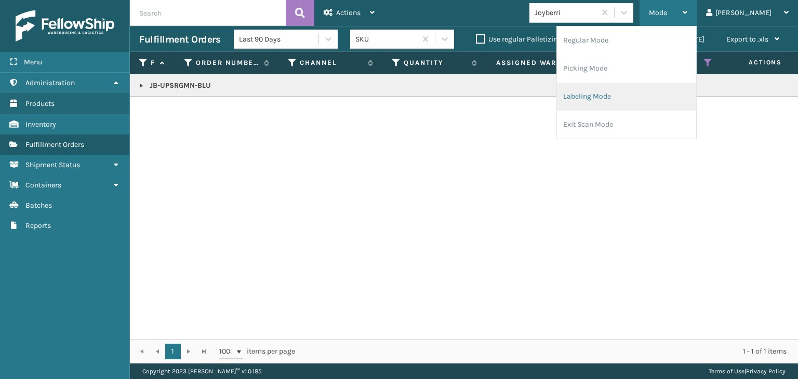
click at [684, 99] on li "Labeling Mode" at bounding box center [626, 97] width 139 height 28
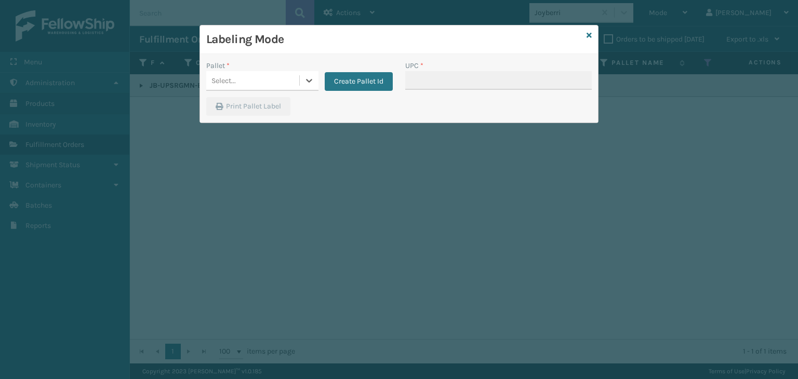
click at [253, 84] on div "Select..." at bounding box center [252, 80] width 93 height 17
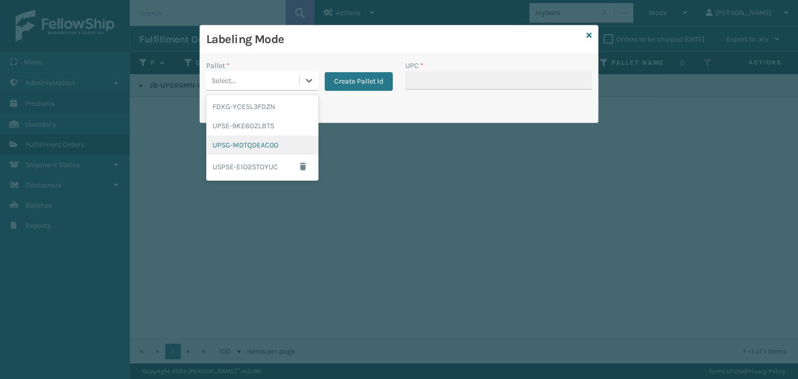
click at [260, 144] on div "UPSG-MDTQDEAC0O" at bounding box center [262, 145] width 112 height 19
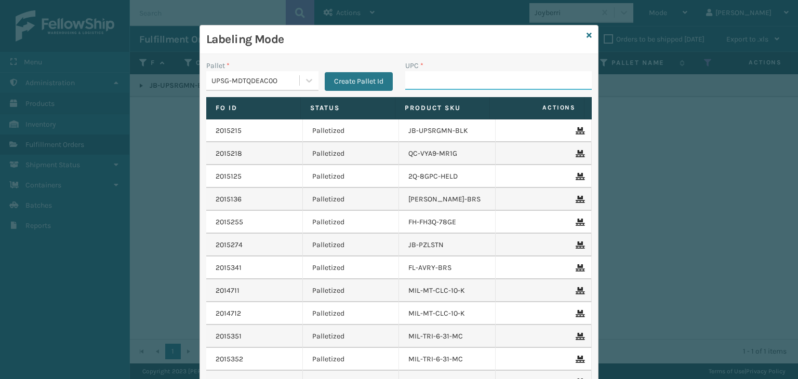
click at [434, 77] on input "UPC *" at bounding box center [498, 80] width 186 height 19
paste input "850040381481"
type input "850040381481"
click at [587, 34] on icon at bounding box center [589, 35] width 5 height 7
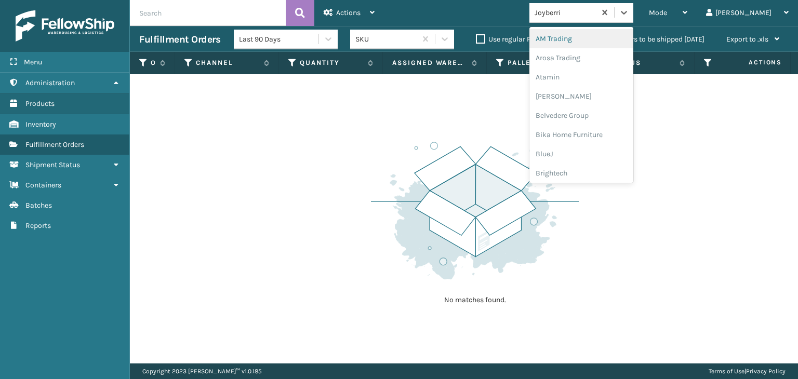
click at [596, 12] on div "Joyberri" at bounding box center [566, 12] width 62 height 11
type input "PLU"
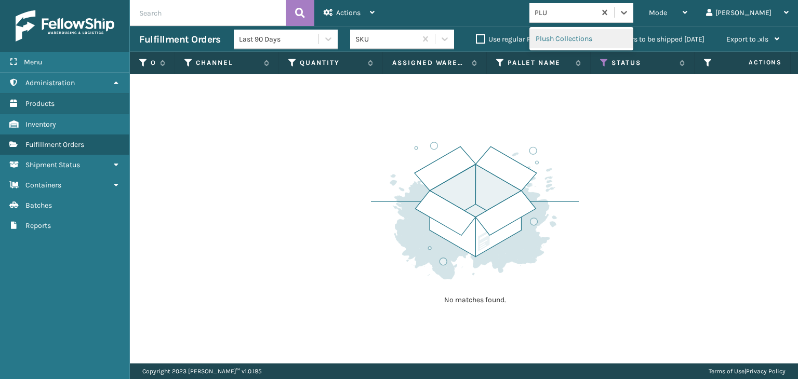
click at [605, 37] on div "Plush Collections" at bounding box center [581, 38] width 104 height 19
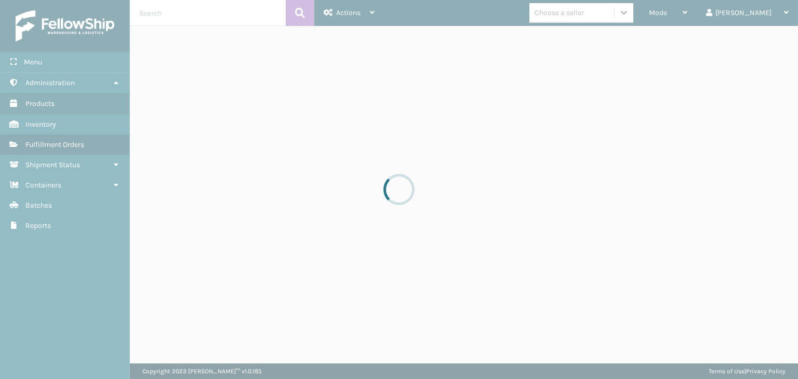
click at [604, 16] on div at bounding box center [399, 189] width 798 height 379
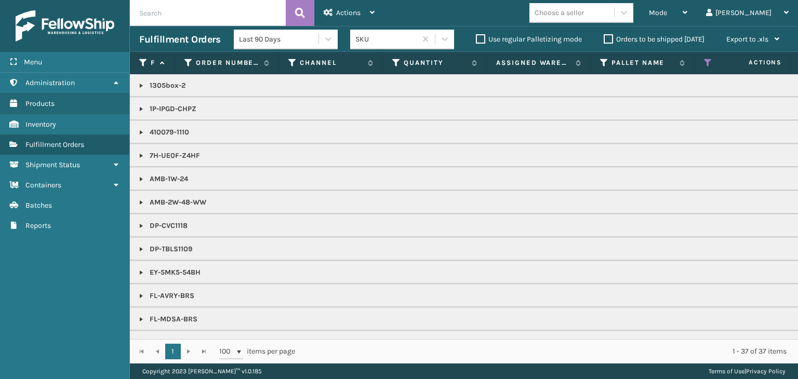
click at [584, 16] on div "Choose a seller" at bounding box center [559, 12] width 49 height 11
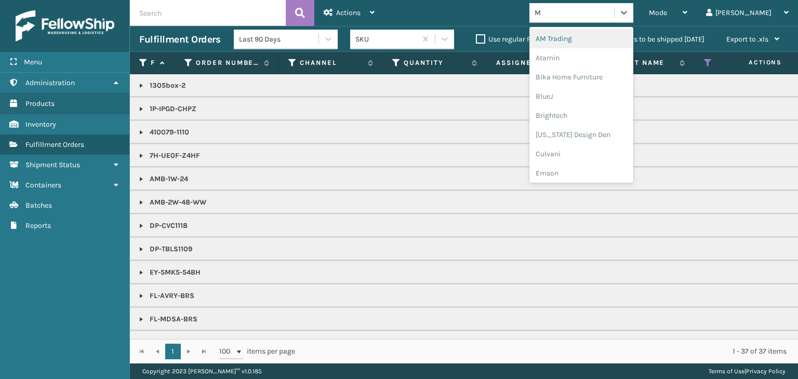
type input "MI"
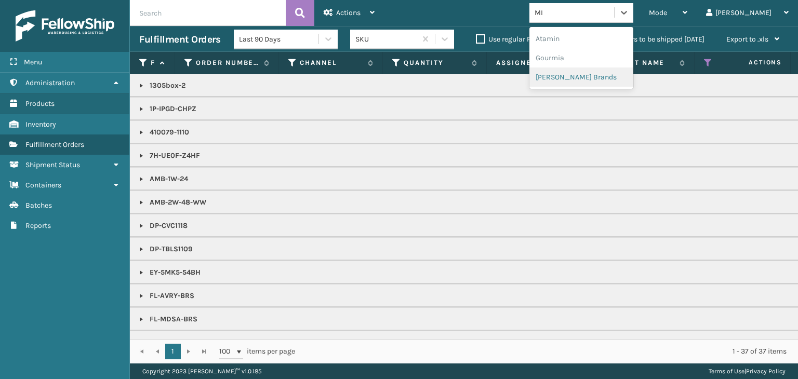
click at [623, 75] on div "[PERSON_NAME] Brands" at bounding box center [581, 77] width 104 height 19
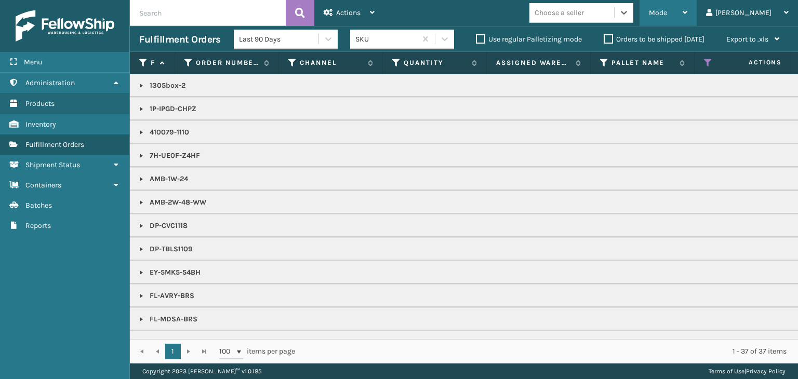
click at [687, 7] on div "Mode" at bounding box center [668, 13] width 38 height 26
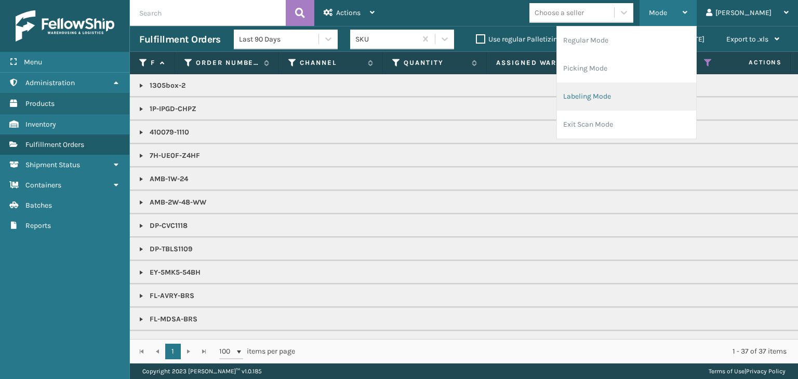
click at [660, 104] on li "Labeling Mode" at bounding box center [626, 97] width 139 height 28
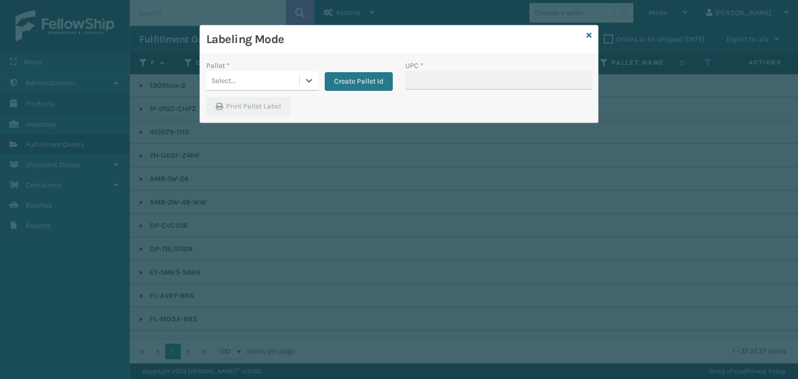
click at [291, 77] on div "Select..." at bounding box center [252, 80] width 93 height 17
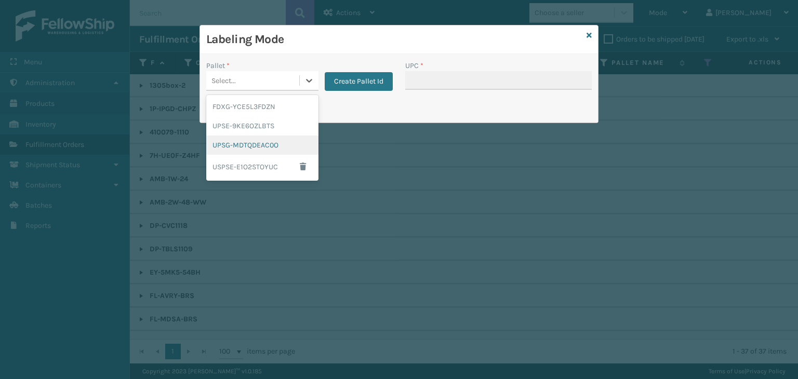
click at [265, 139] on div "UPSG-MDTQDEAC0O" at bounding box center [262, 145] width 112 height 19
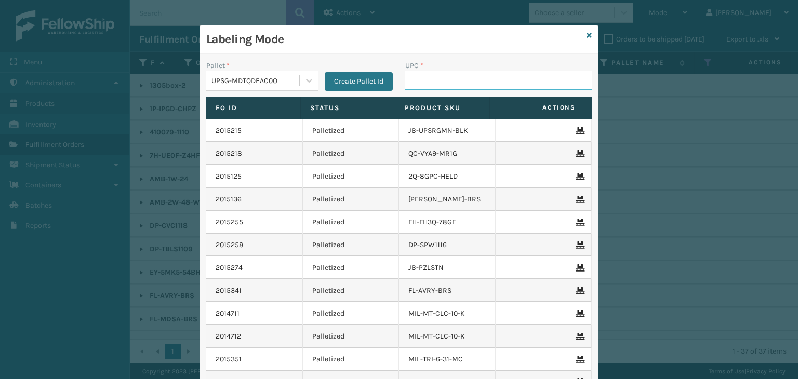
click at [454, 76] on input "UPC *" at bounding box center [498, 80] width 186 height 19
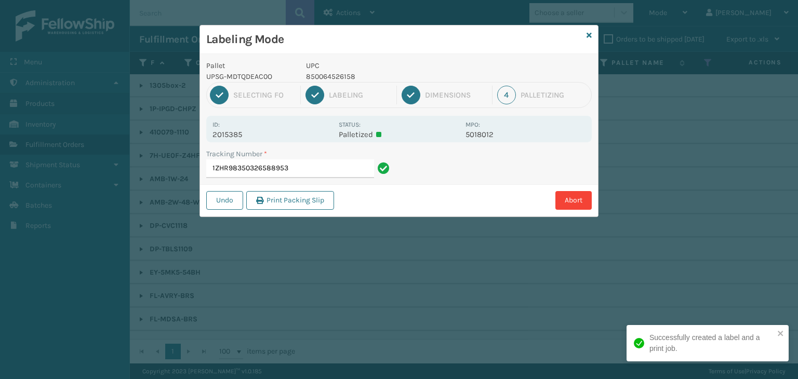
click at [328, 77] on p "850064526158" at bounding box center [382, 76] width 153 height 11
copy p "850064526158"
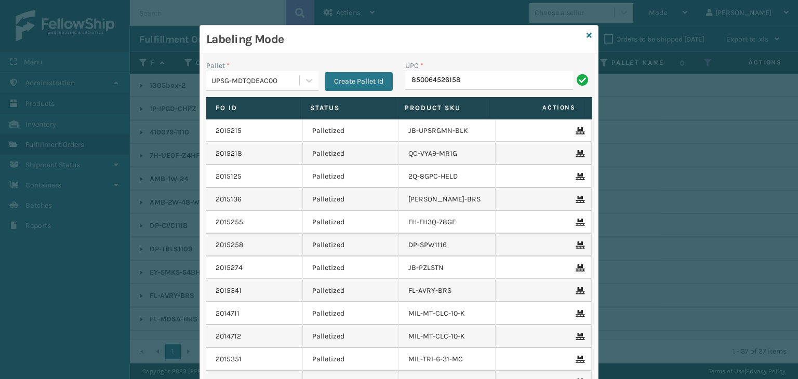
type input "850064526158"
click at [587, 35] on icon at bounding box center [589, 35] width 5 height 7
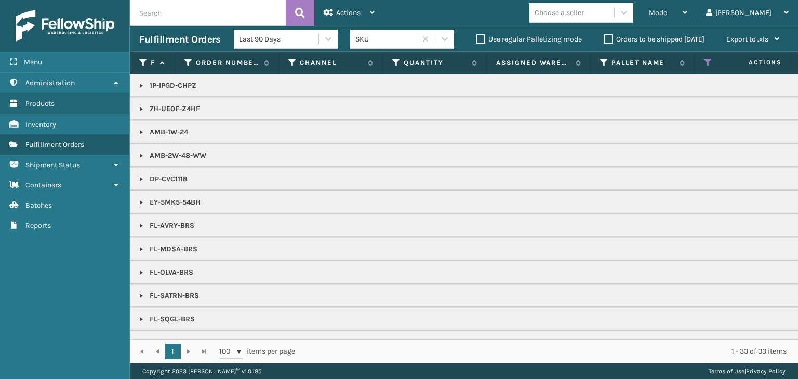
click at [584, 12] on div "Choose a seller" at bounding box center [559, 12] width 49 height 11
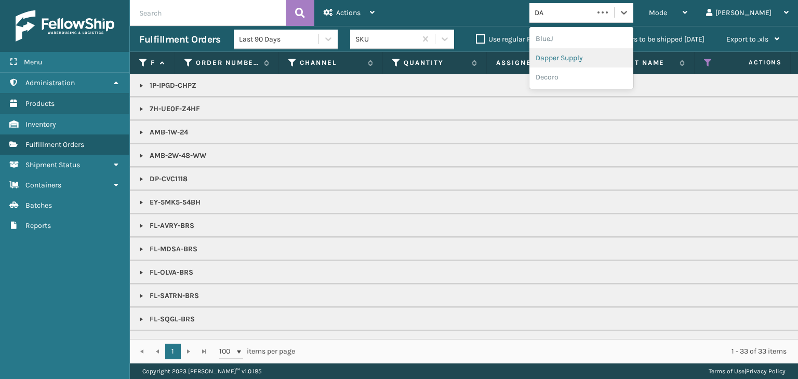
type input "DA"
click at [627, 52] on th "Pallet Name" at bounding box center [643, 63] width 104 height 22
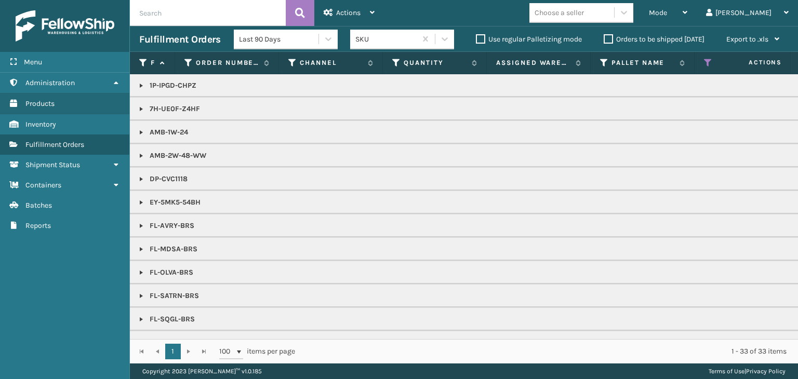
click at [584, 10] on div "Choose a seller" at bounding box center [559, 12] width 49 height 11
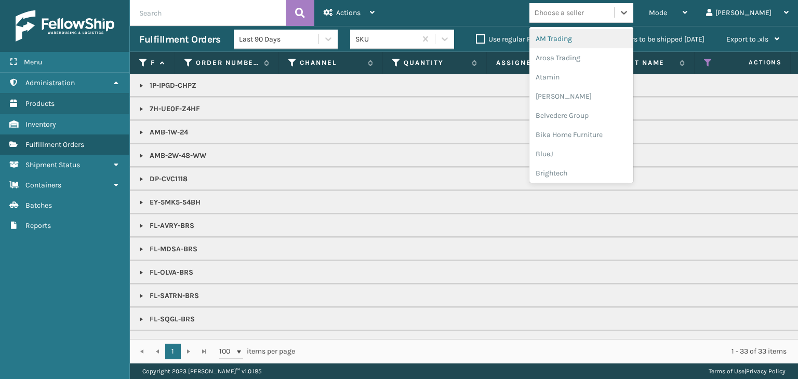
type input "DA"
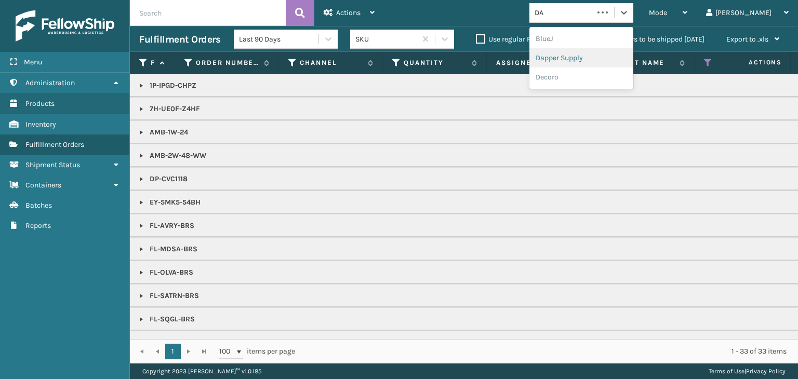
click at [632, 56] on div "Dapper Supply" at bounding box center [581, 57] width 104 height 19
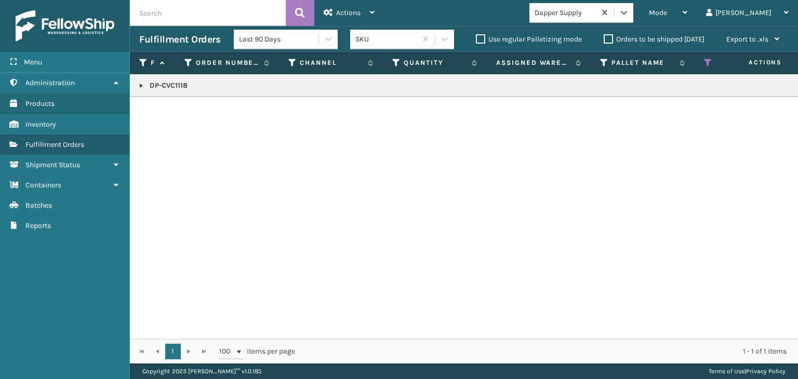
click at [141, 84] on link at bounding box center [141, 86] width 8 height 8
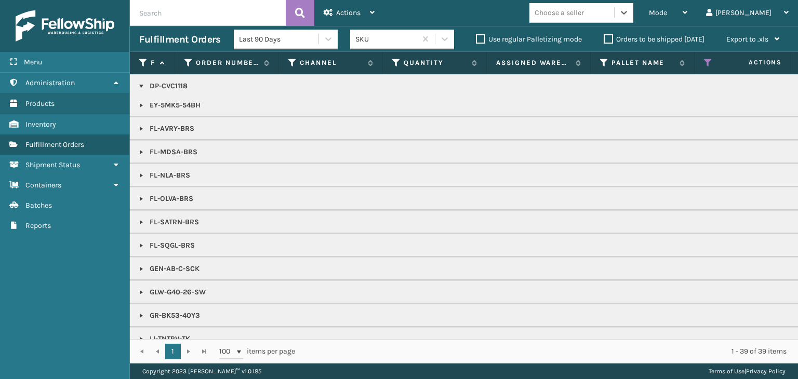
scroll to position [208, 0]
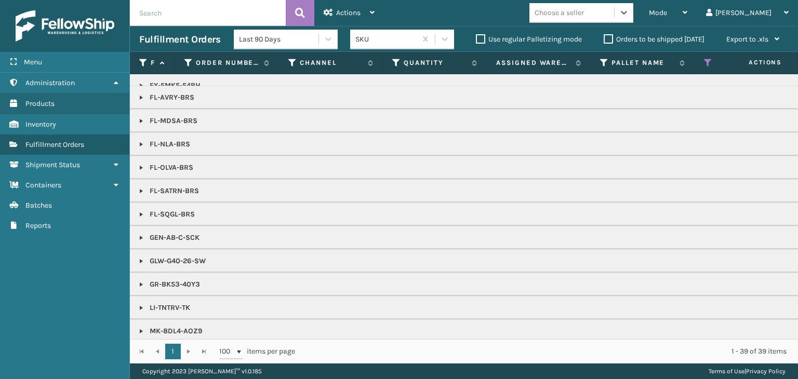
click at [601, 23] on div "Mode Regular Mode Picking Mode Labeling Mode Exit Scan Mode option Dapper Suppl…" at bounding box center [591, 13] width 414 height 26
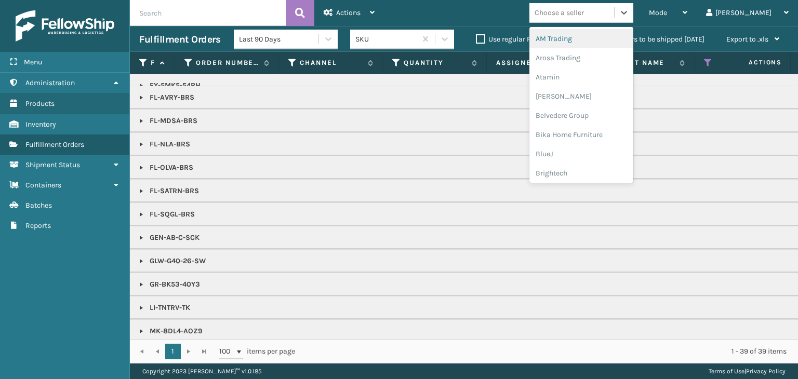
click at [597, 21] on div "Choose a seller" at bounding box center [581, 13] width 104 height 20
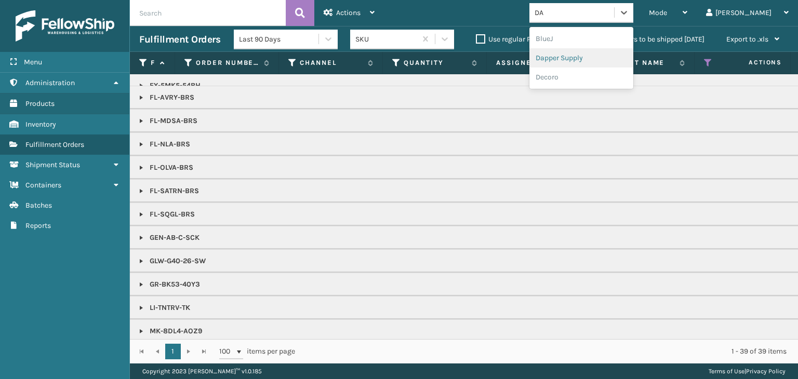
type input "DA"
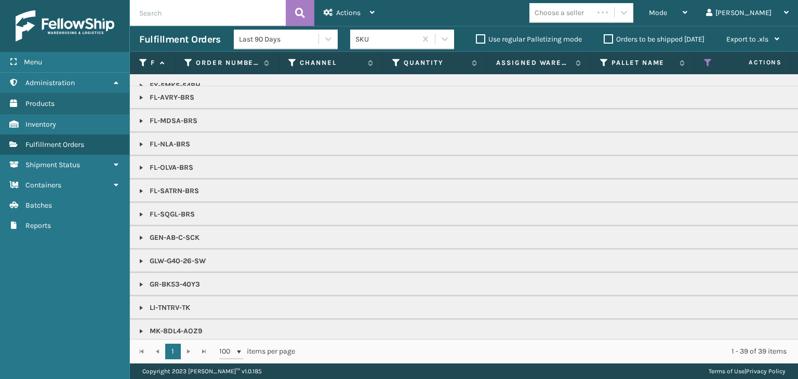
click at [609, 57] on th "Pallet Name" at bounding box center [643, 63] width 104 height 22
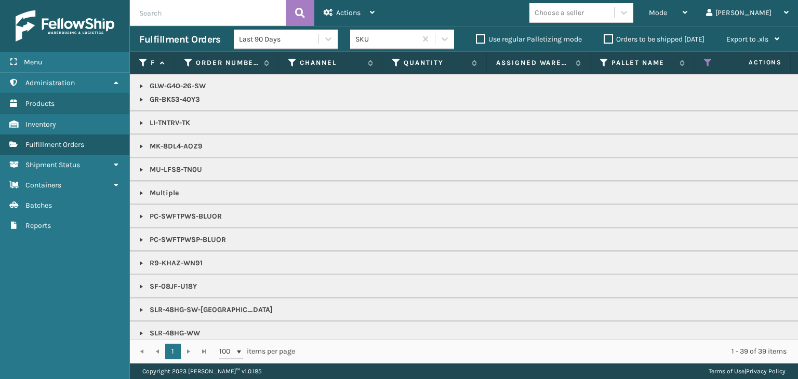
scroll to position [468, 0]
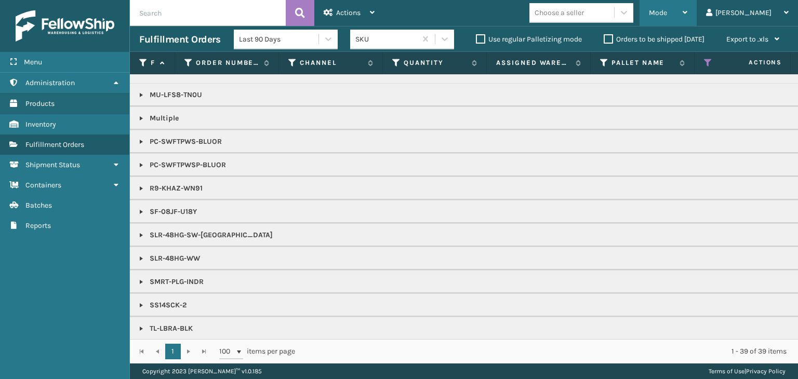
click at [687, 21] on div "Mode" at bounding box center [668, 13] width 38 height 26
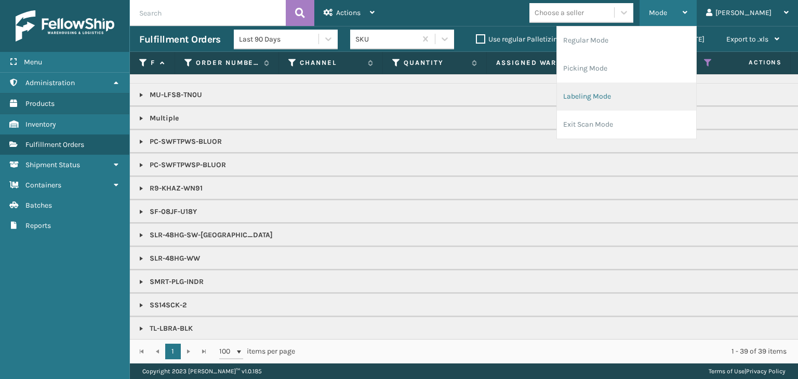
click at [615, 109] on li "Labeling Mode" at bounding box center [626, 97] width 139 height 28
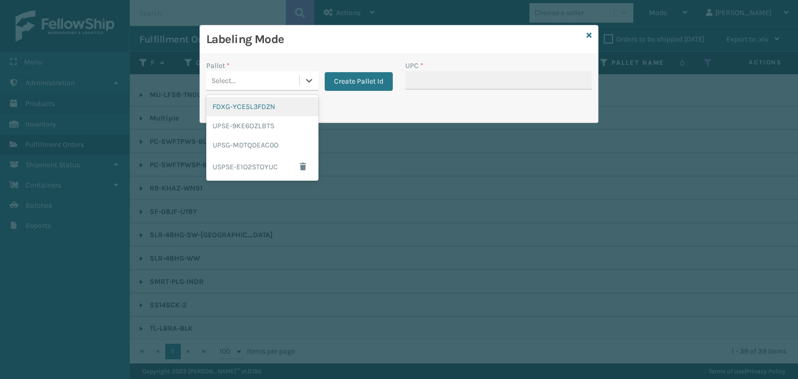
click at [249, 78] on div "Select..." at bounding box center [252, 80] width 93 height 17
drag, startPoint x: 253, startPoint y: 110, endPoint x: 530, endPoint y: 86, distance: 277.9
click at [256, 113] on div "FDXG-YCE5L3FDZN" at bounding box center [262, 106] width 112 height 19
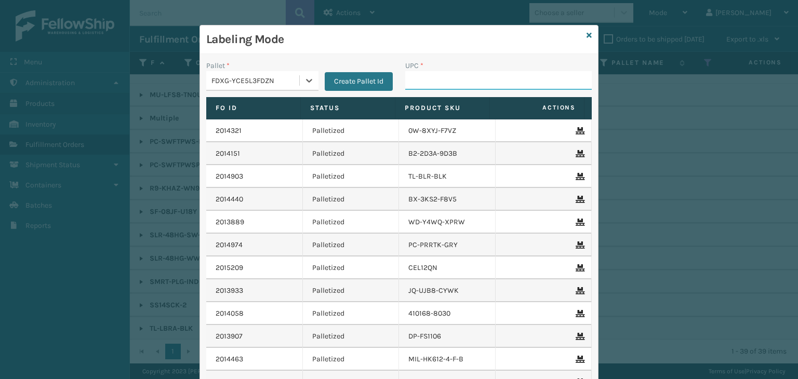
click at [532, 71] on input "UPC *" at bounding box center [498, 80] width 186 height 19
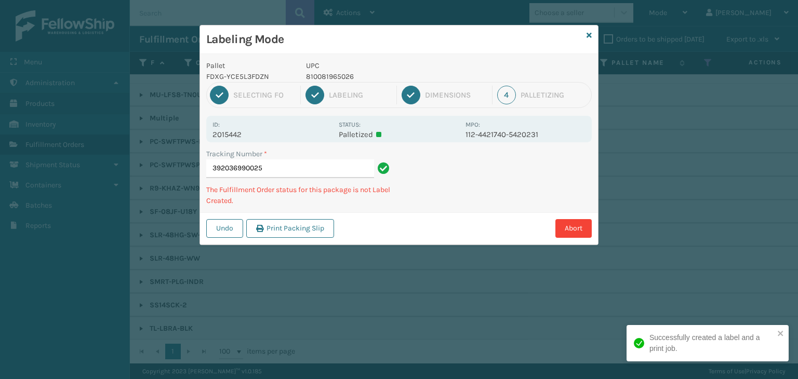
click at [332, 77] on p "810081965026" at bounding box center [382, 76] width 153 height 11
copy p "810081965026"
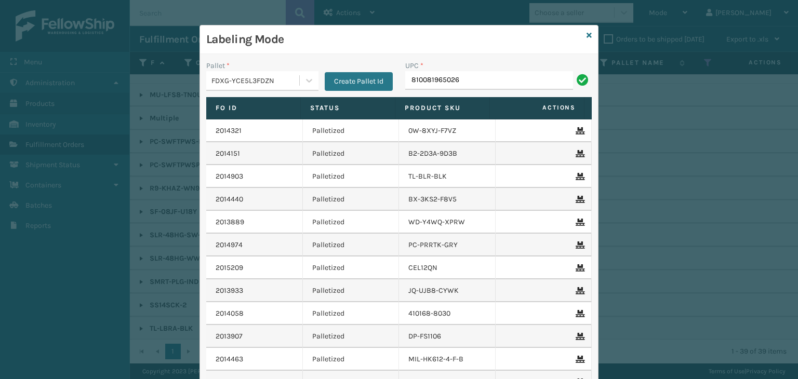
type input "810081965026"
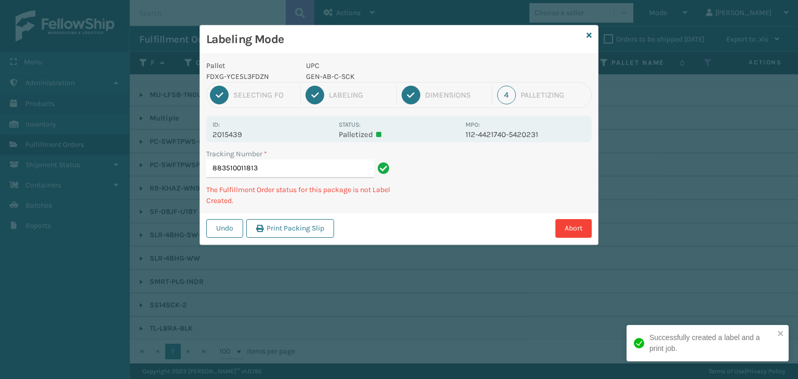
click at [325, 76] on p "GEN-AB-C-SCK" at bounding box center [382, 76] width 153 height 11
copy p "GEN-AB-C-SCK"
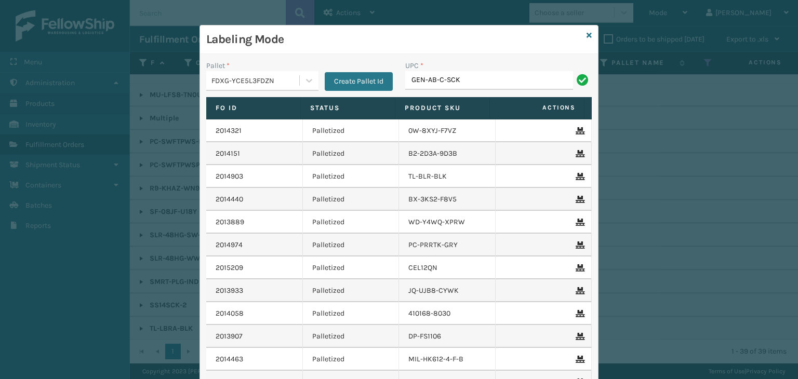
type input "GEN-AB-C-SCK"
